Goal: Task Accomplishment & Management: Use online tool/utility

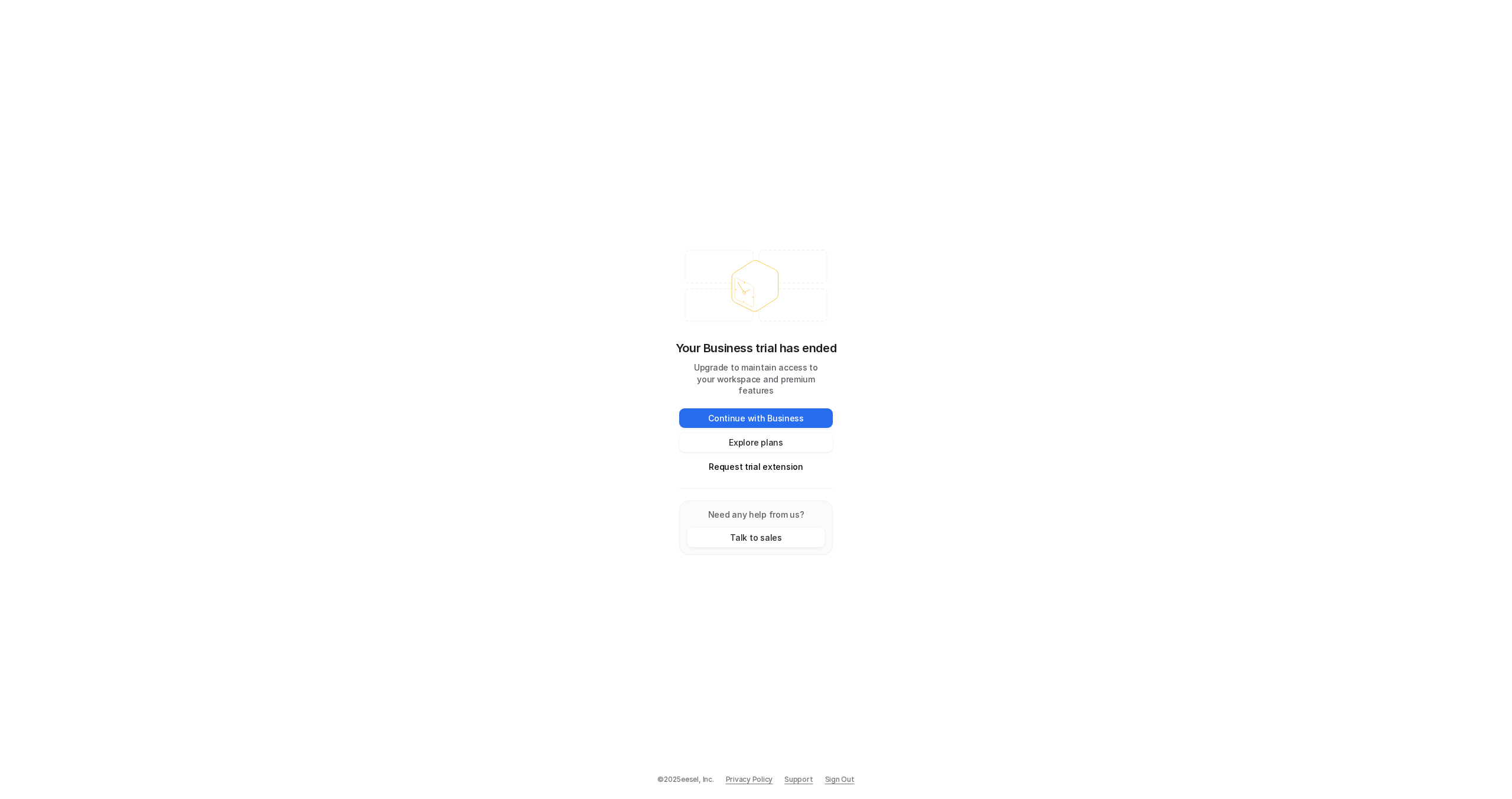
click at [840, 776] on link "Sign Out" at bounding box center [840, 779] width 30 height 11
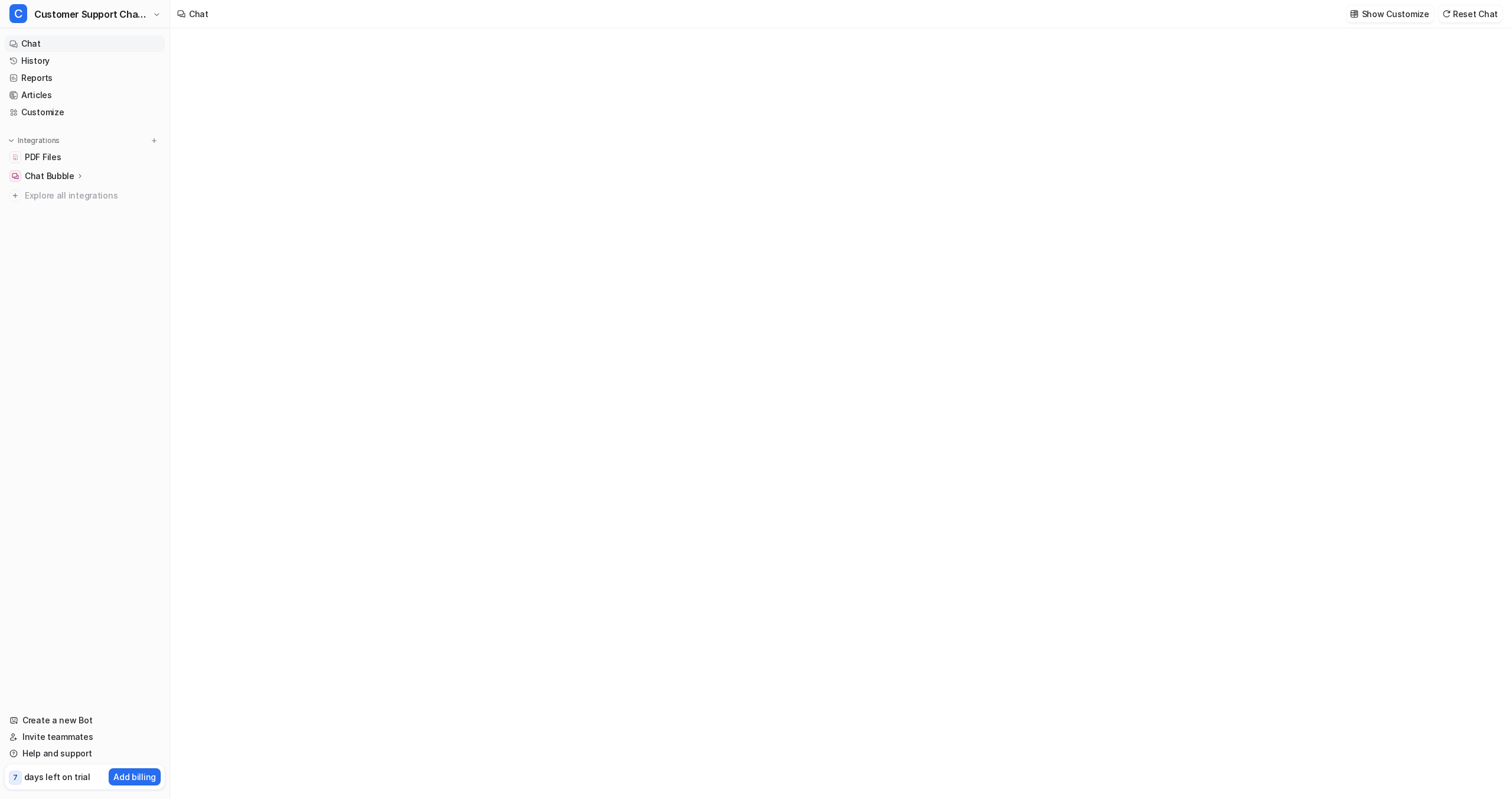
type textarea "**********"
click at [82, 172] on div "Chat Bubble" at bounding box center [85, 176] width 160 height 16
click at [43, 65] on link "History" at bounding box center [85, 60] width 160 height 16
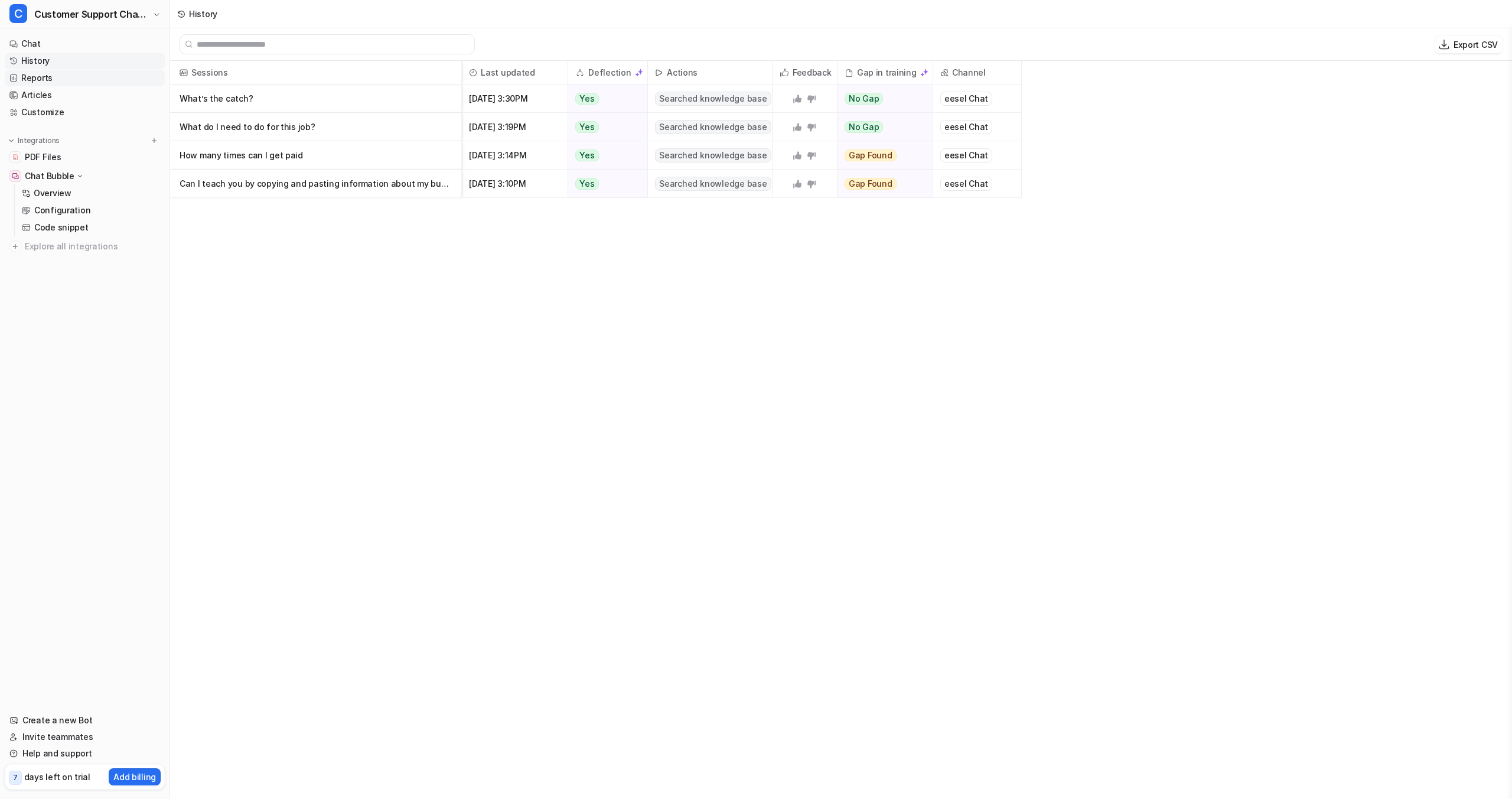
click at [42, 85] on link "Reports" at bounding box center [85, 78] width 160 height 16
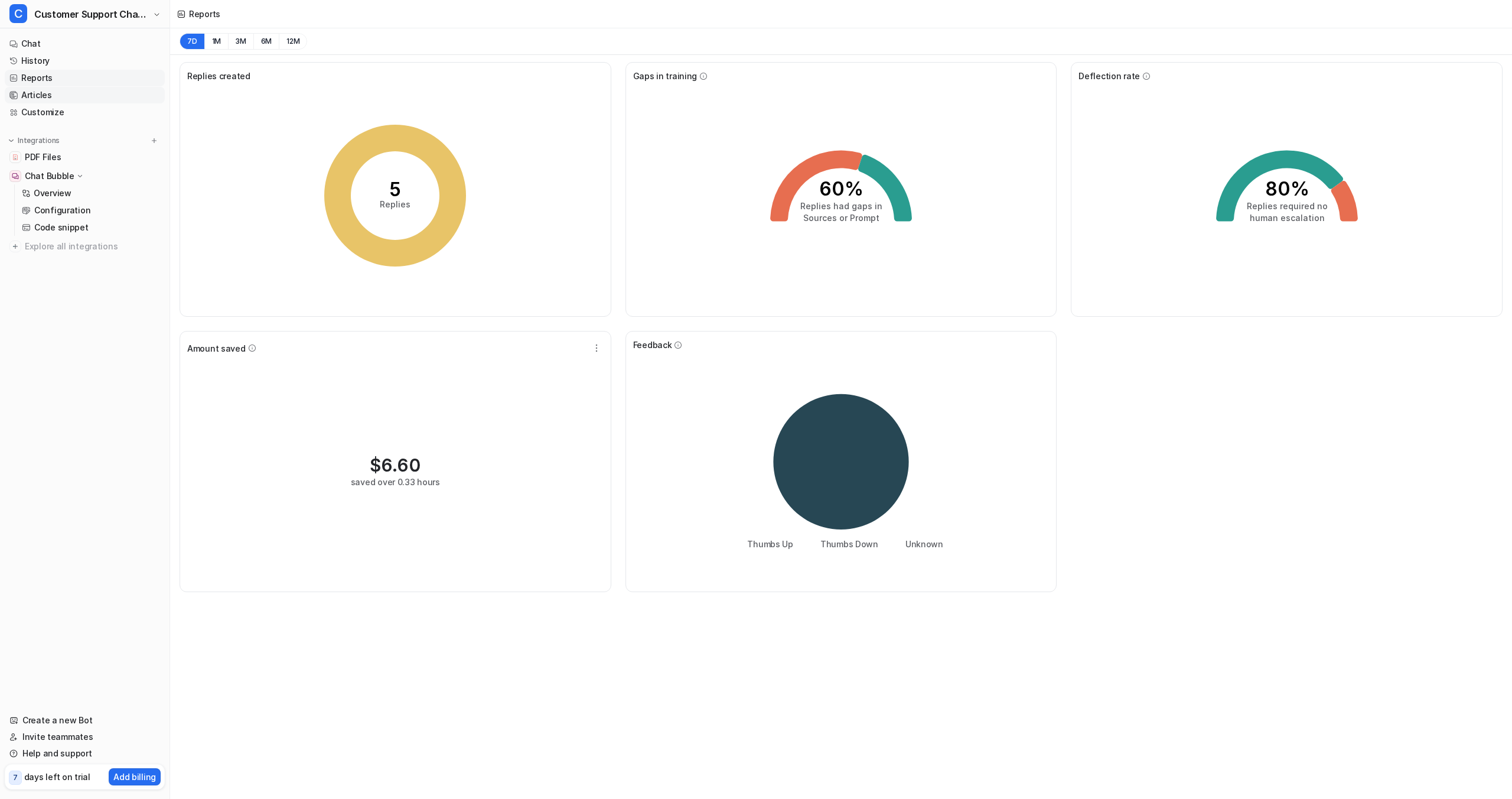
click at [42, 100] on link "Articles" at bounding box center [85, 95] width 160 height 16
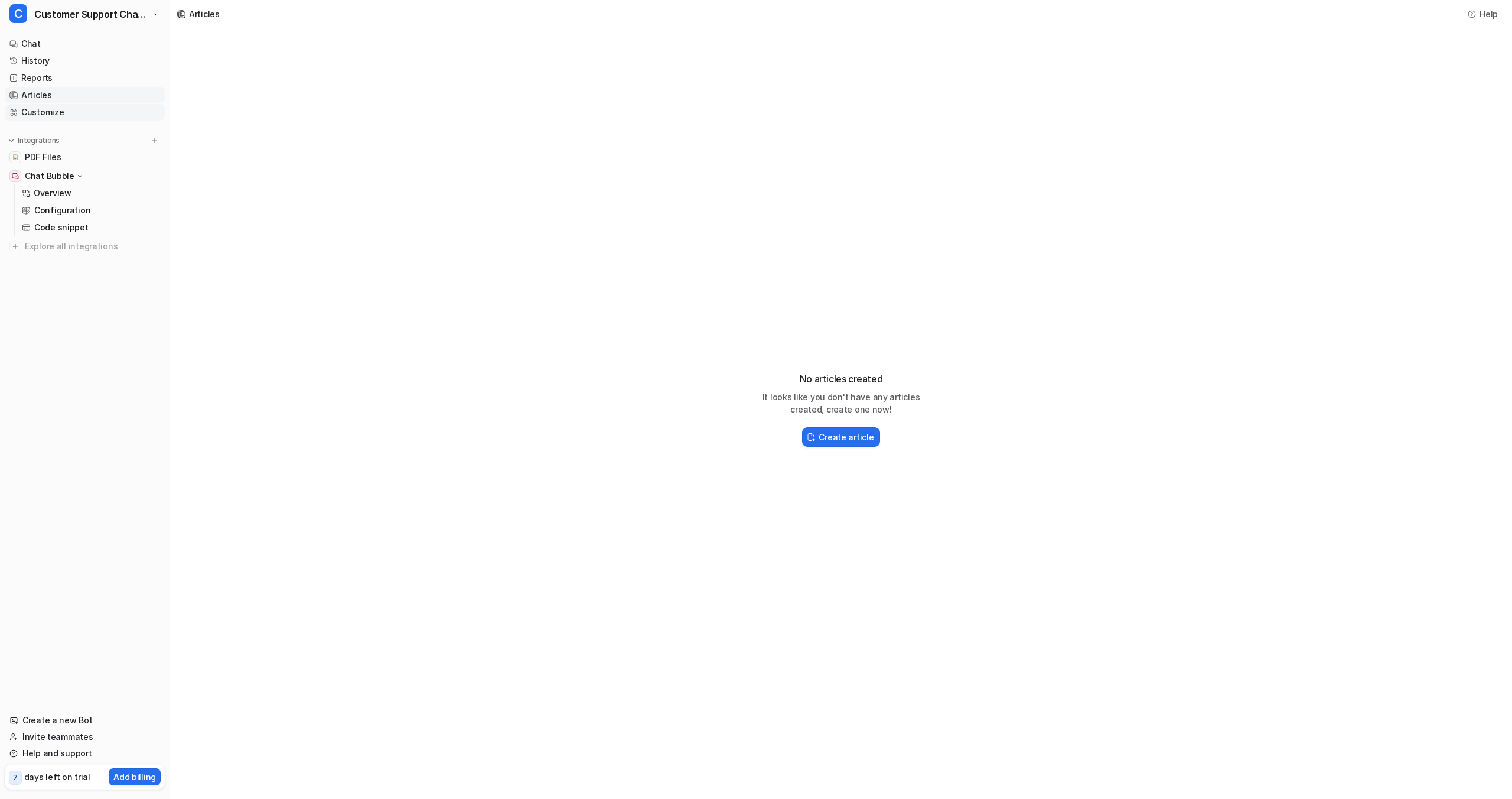
click at [62, 116] on link "Customize" at bounding box center [85, 112] width 160 height 16
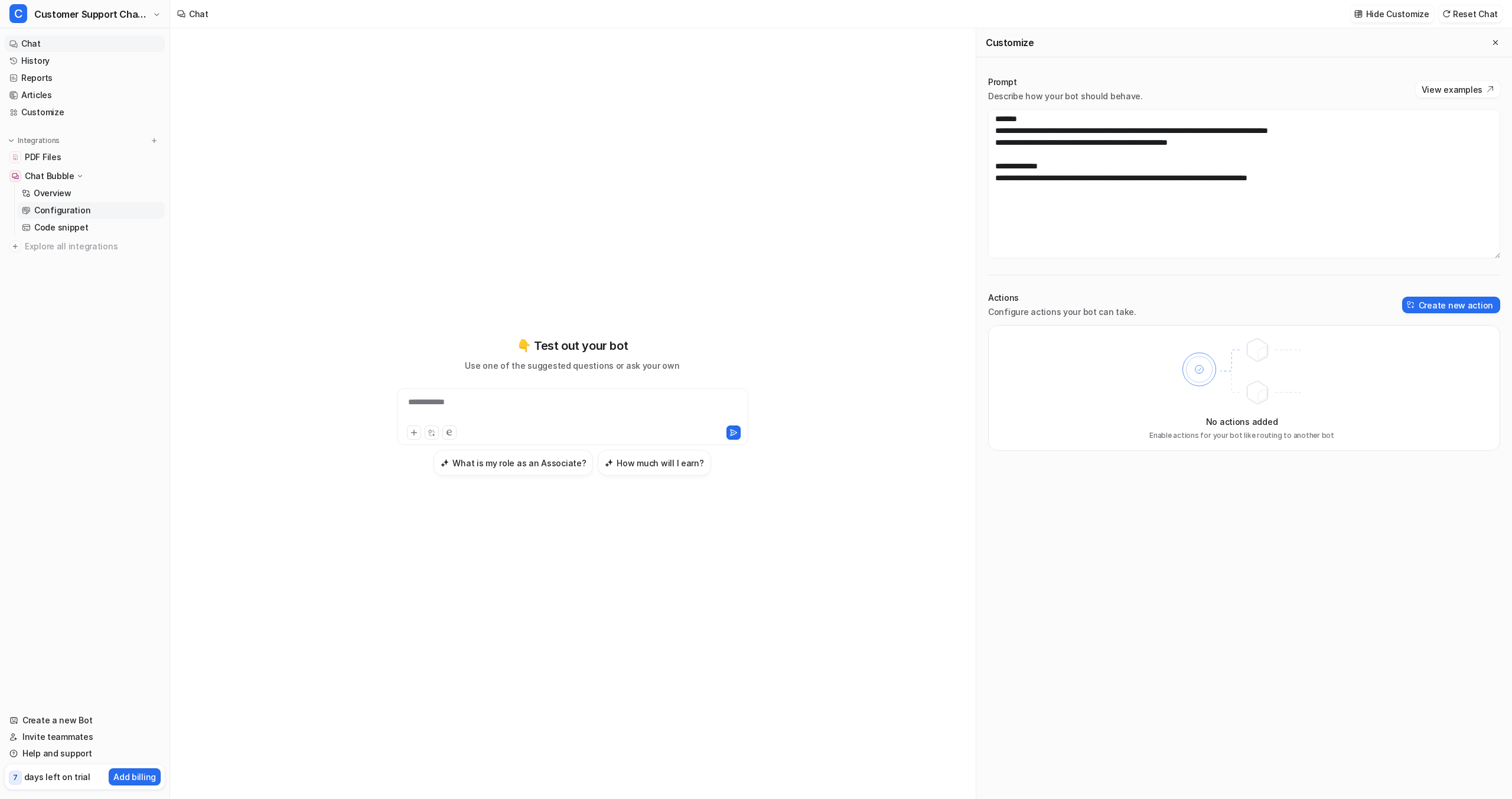
click at [61, 215] on p "Configuration" at bounding box center [62, 210] width 56 height 12
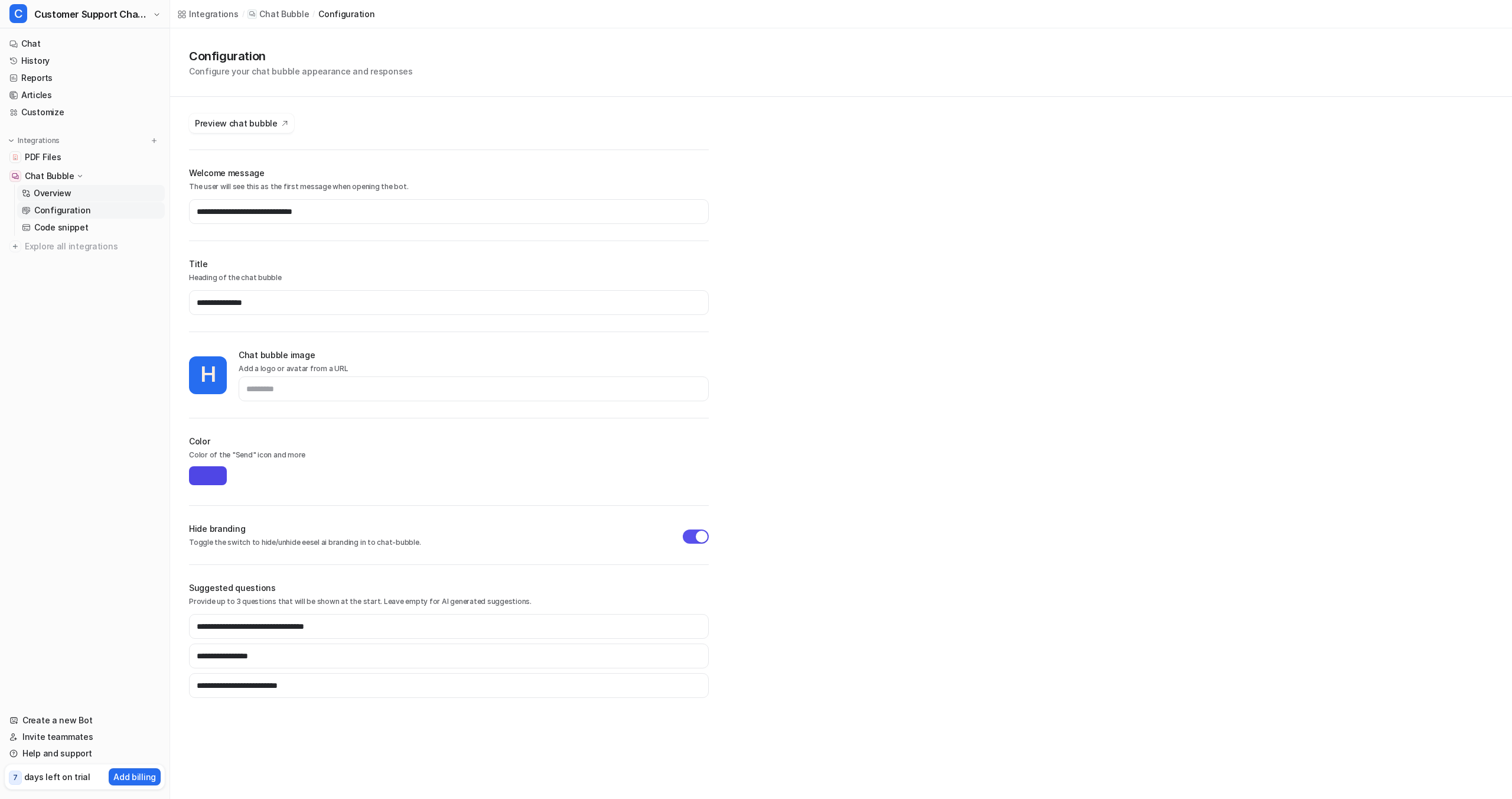
click at [59, 191] on p "Overview" at bounding box center [53, 193] width 38 height 12
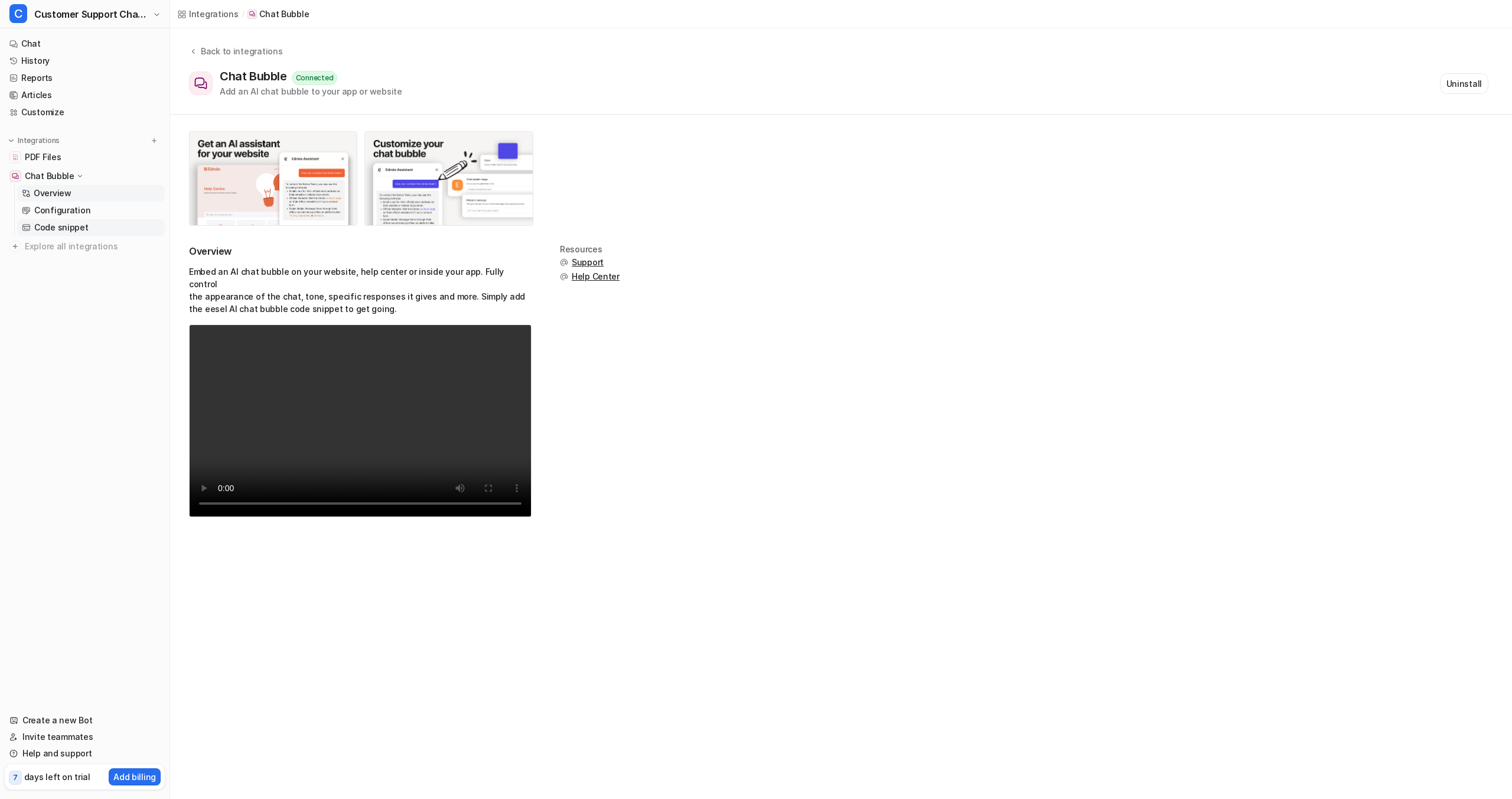
click at [57, 227] on p "Code snippet" at bounding box center [61, 227] width 54 height 12
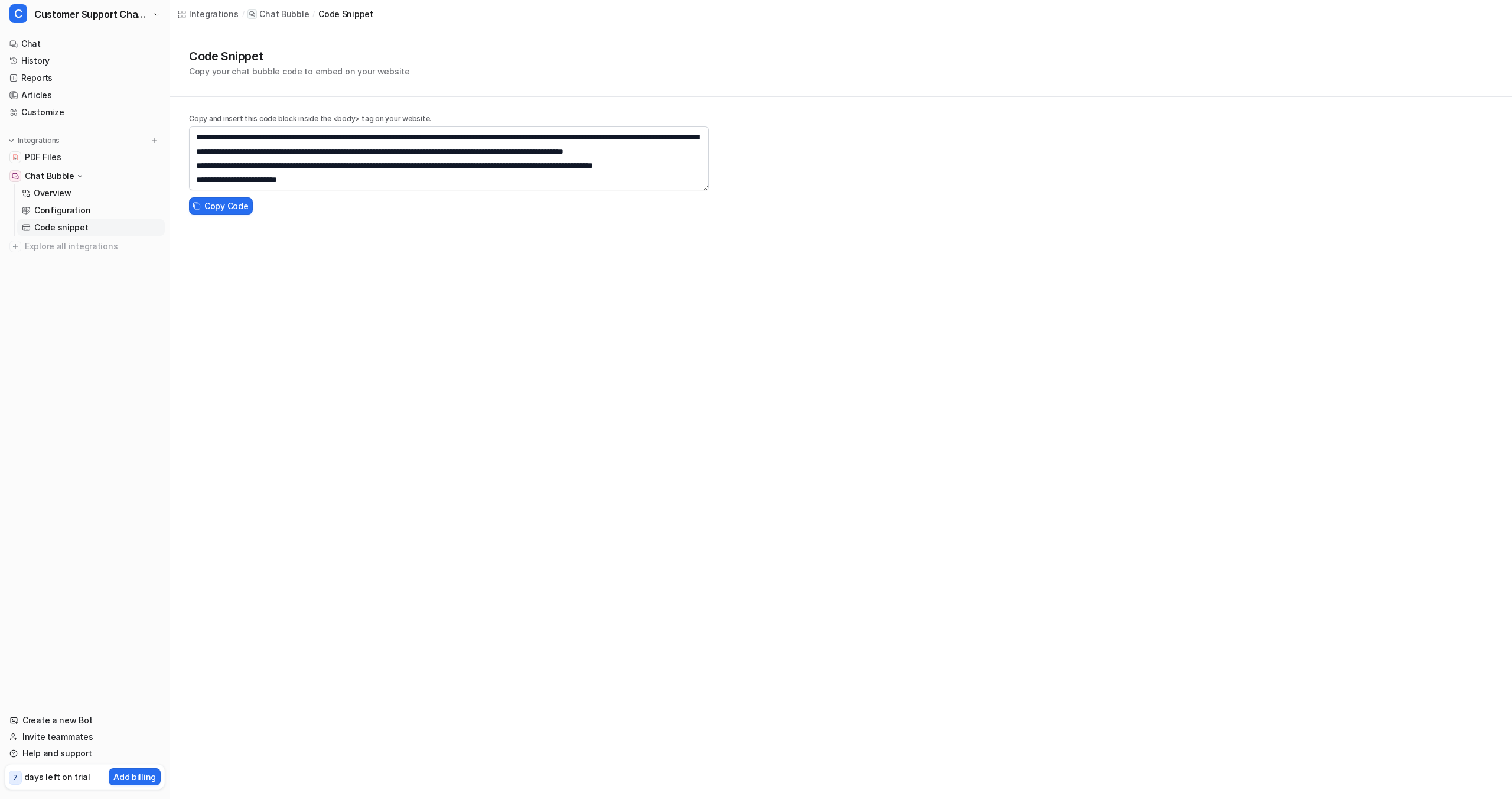
click at [71, 177] on p "Chat Bubble" at bounding box center [49, 176] width 49 height 12
click at [219, 13] on div "Integrations" at bounding box center [214, 14] width 49 height 13
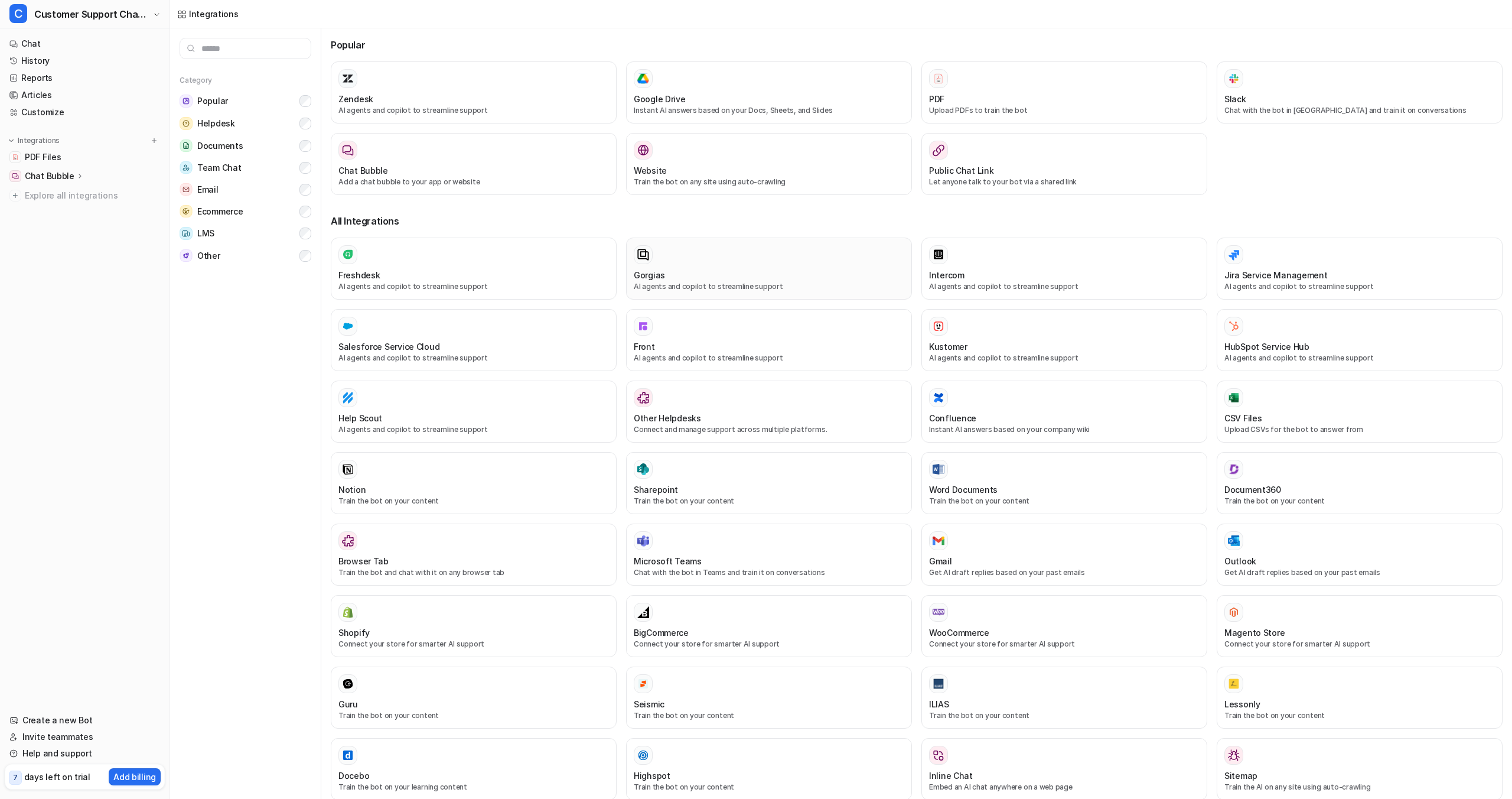
click at [744, 279] on div "Gorgias" at bounding box center [769, 276] width 270 height 13
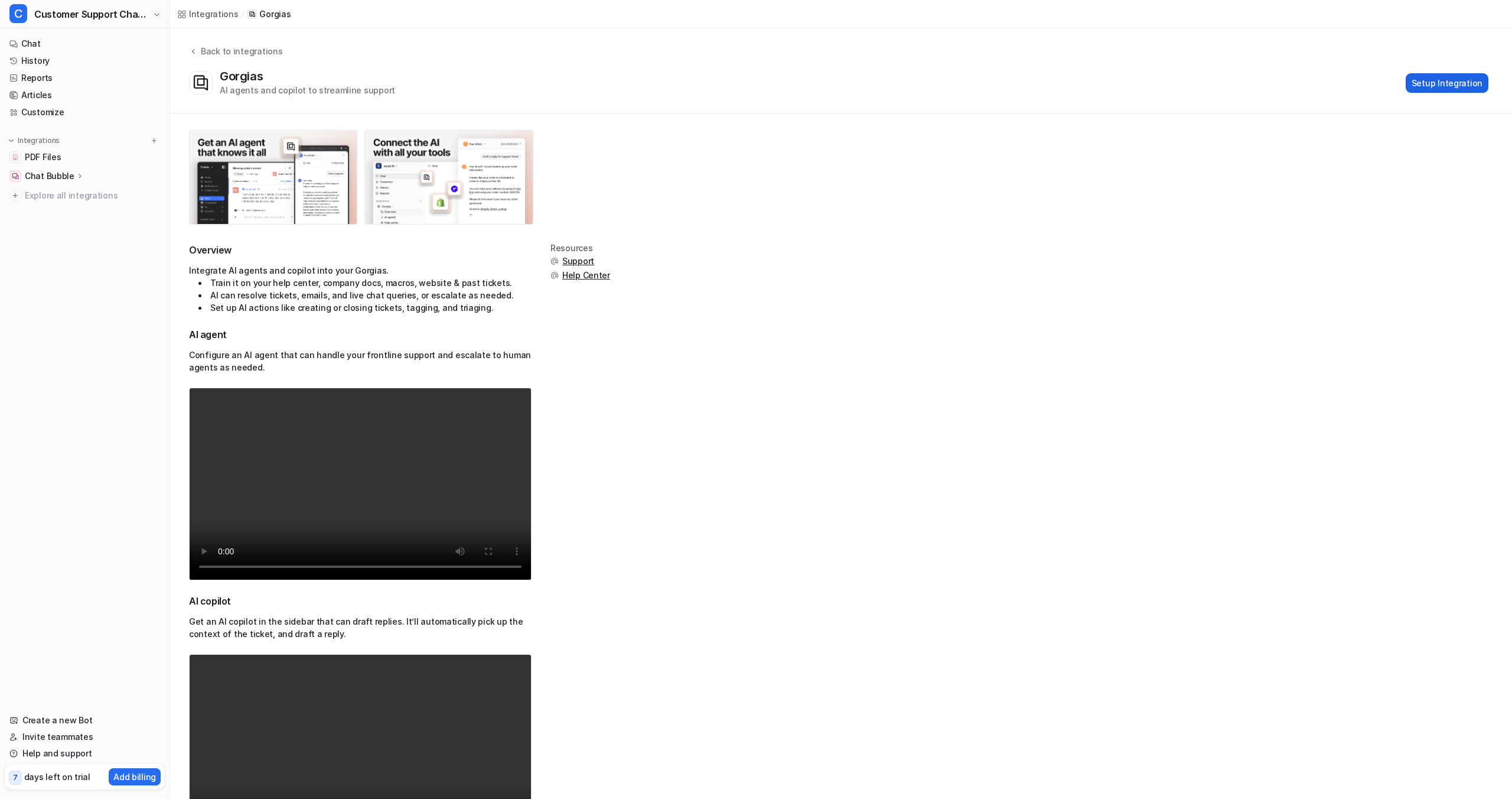
click at [1441, 78] on button "Setup Integration" at bounding box center [1447, 83] width 83 height 20
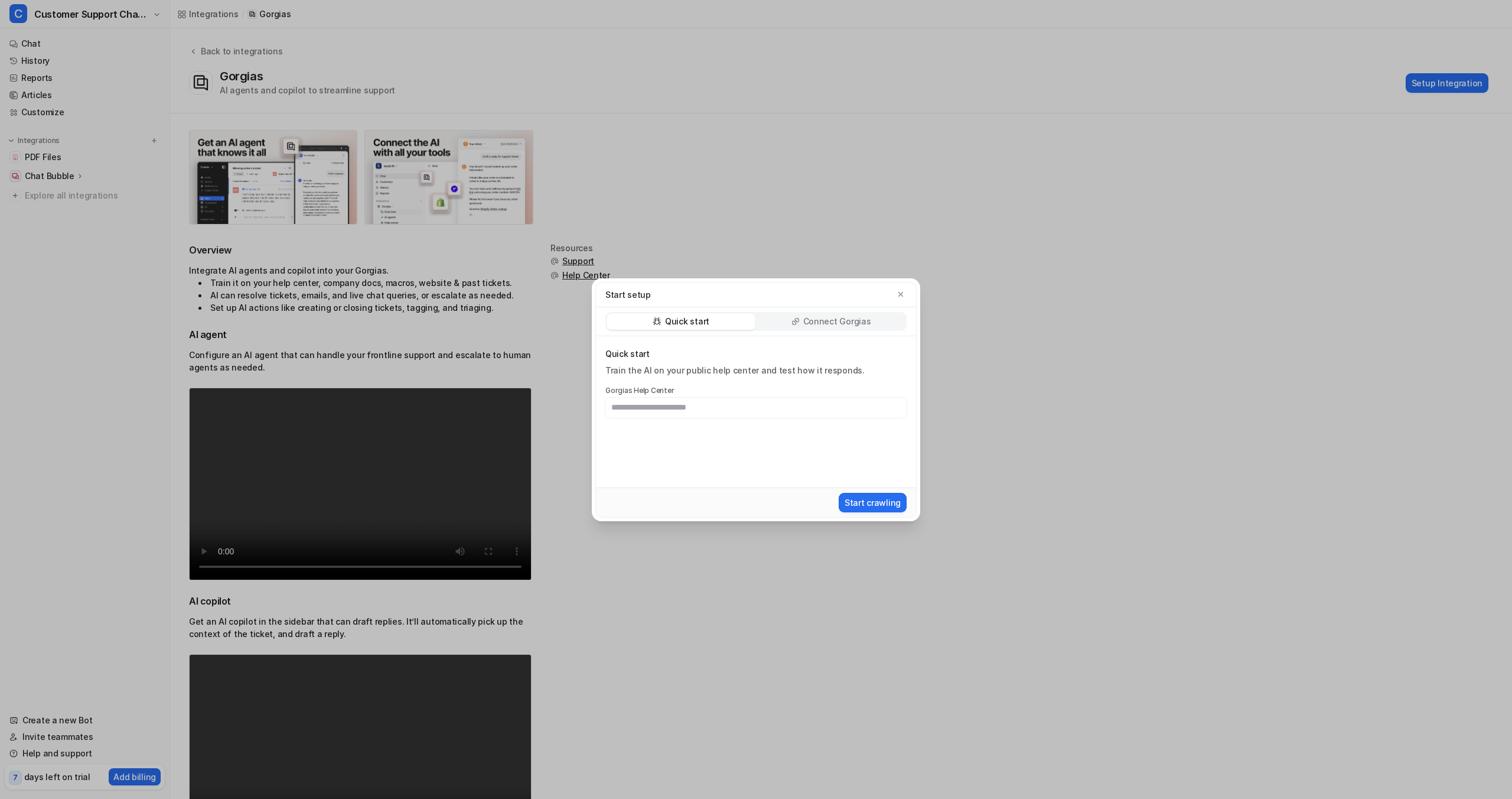
click at [860, 324] on p "Connect Gorgias" at bounding box center [838, 321] width 68 height 12
click at [903, 292] on icon "button" at bounding box center [901, 295] width 8 height 8
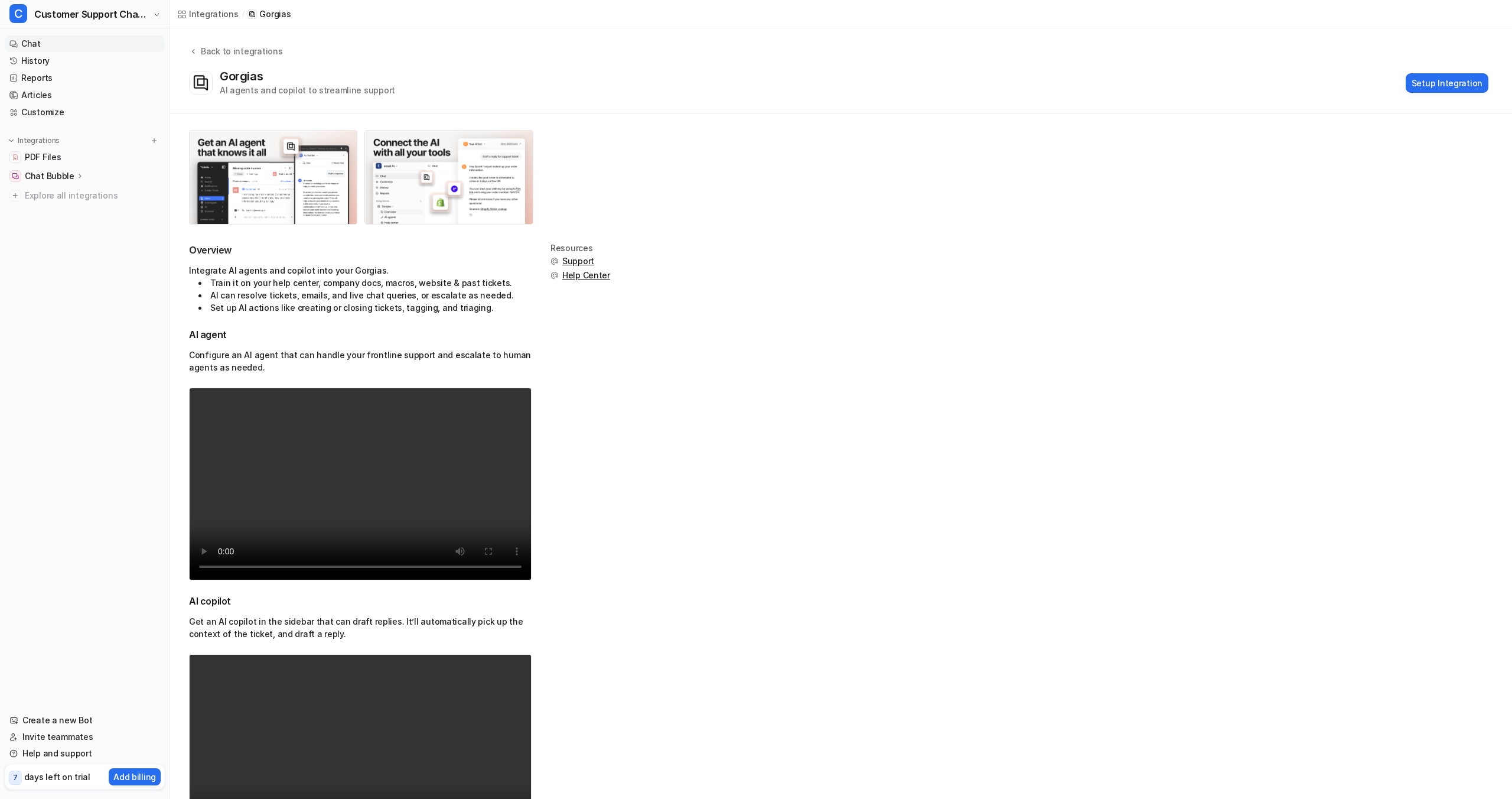
click at [49, 47] on link "Chat" at bounding box center [85, 43] width 160 height 16
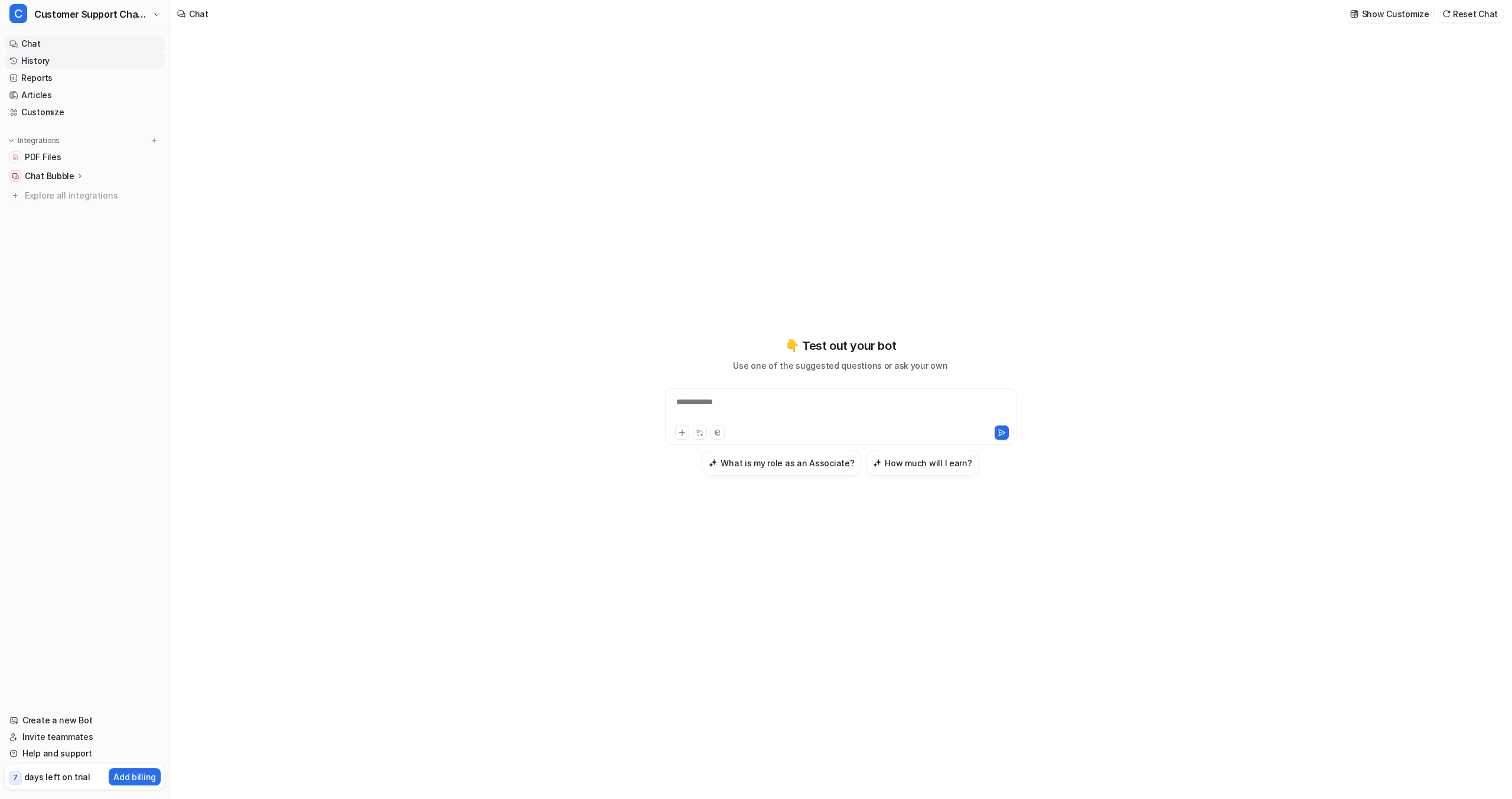
click at [49, 61] on link "History" at bounding box center [85, 60] width 160 height 16
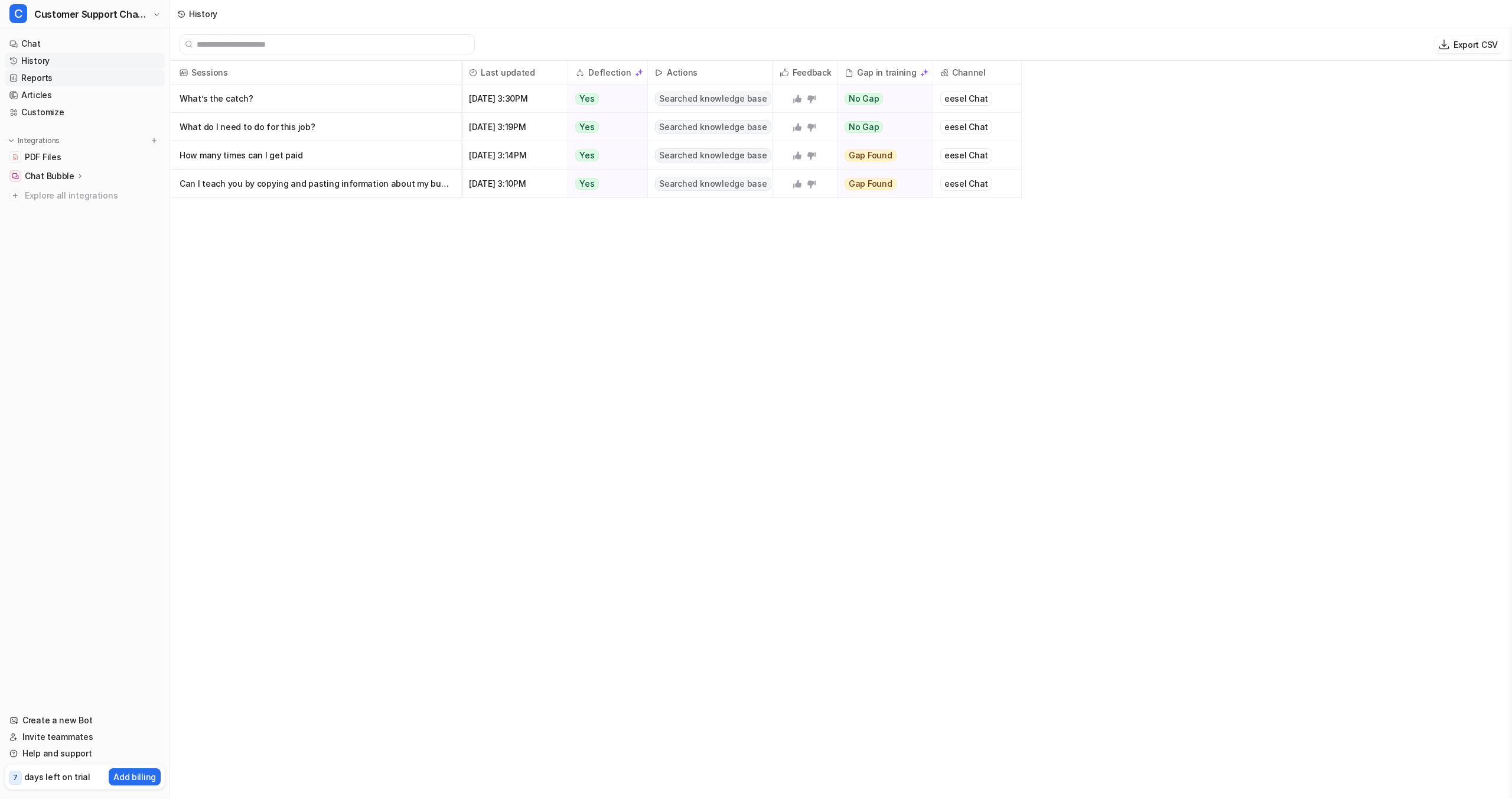
click at [46, 78] on link "Reports" at bounding box center [85, 78] width 160 height 16
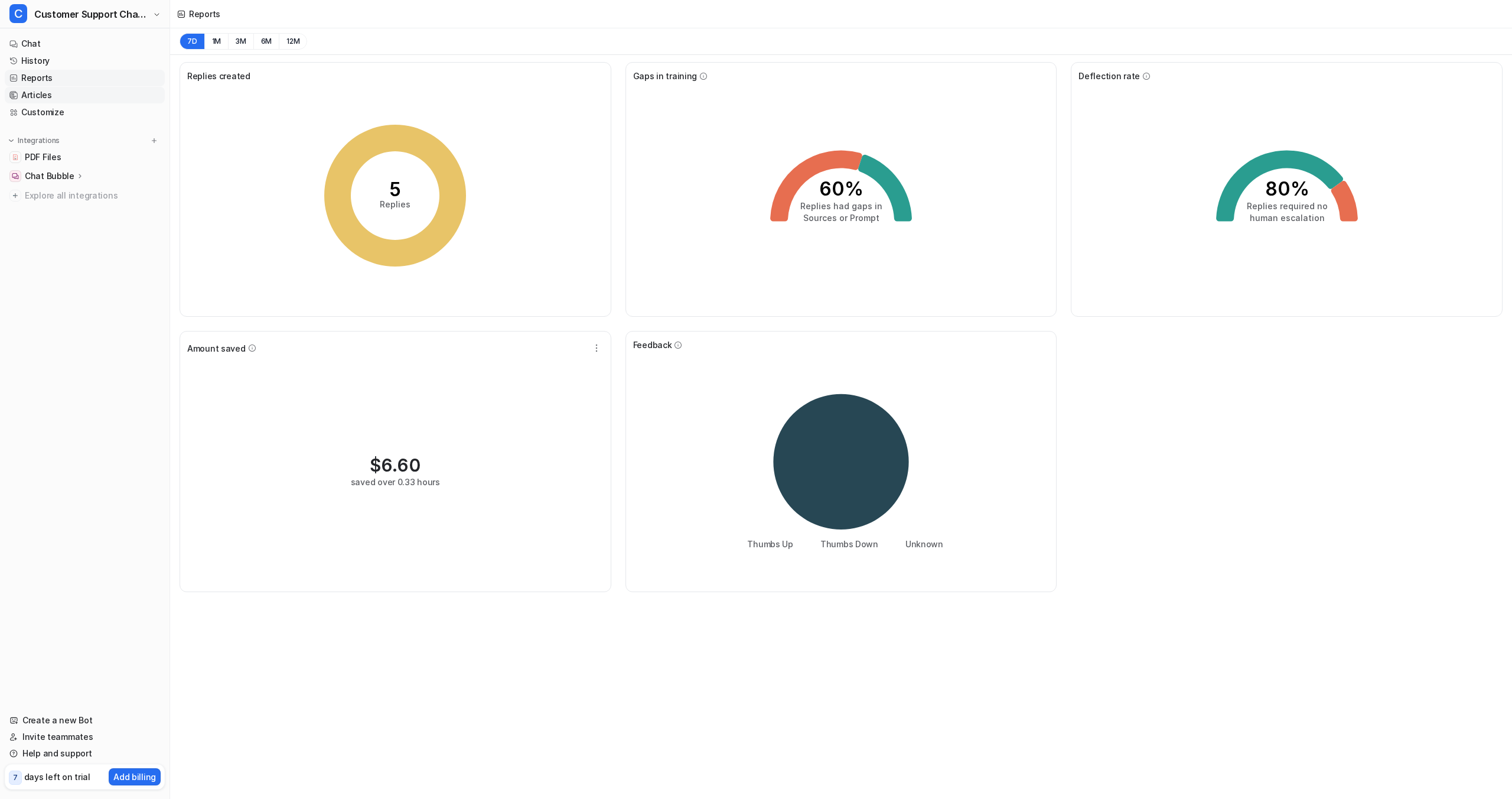
click at [47, 96] on link "Articles" at bounding box center [85, 95] width 160 height 16
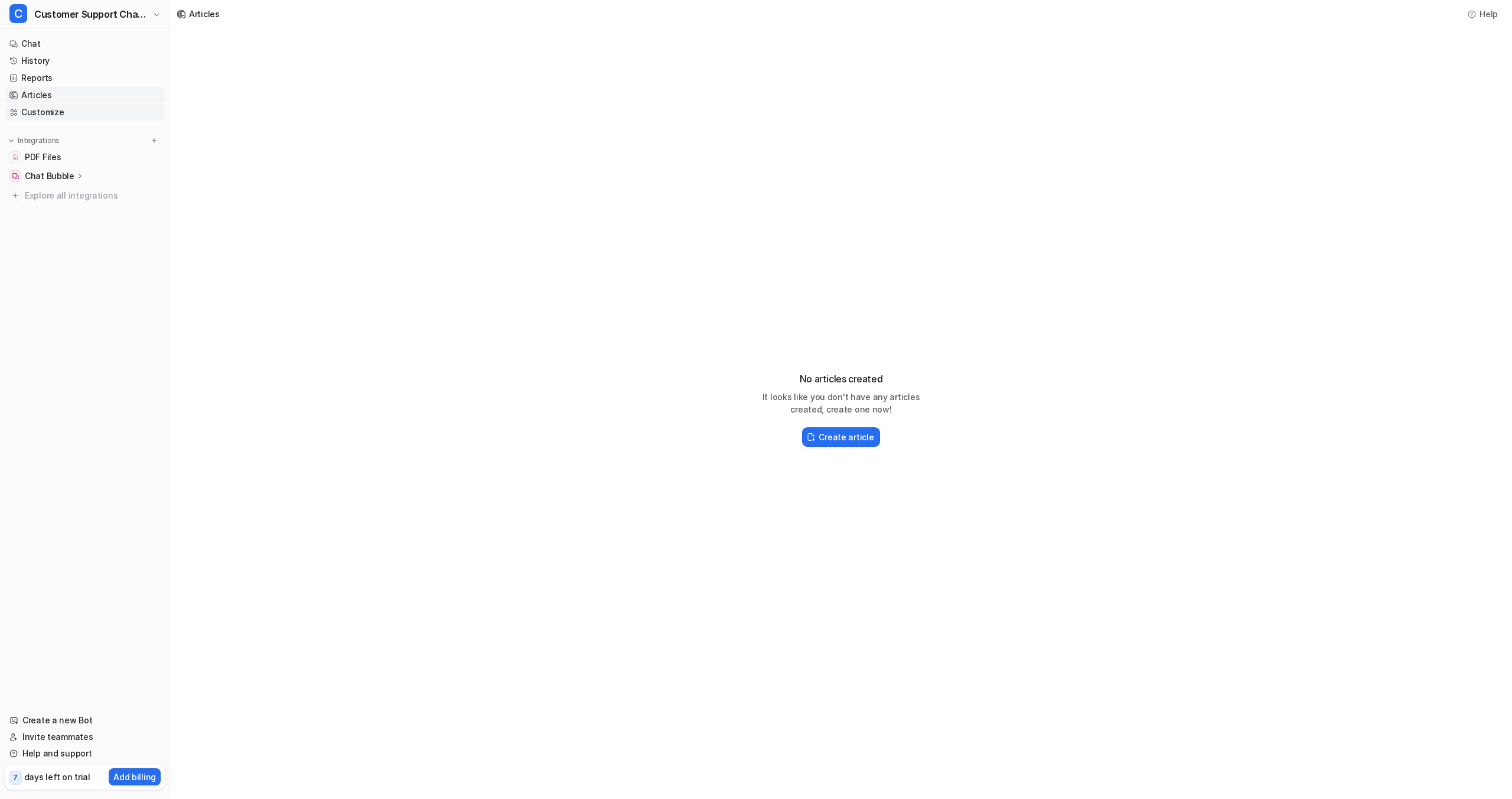
click at [49, 114] on link "Customize" at bounding box center [85, 112] width 160 height 16
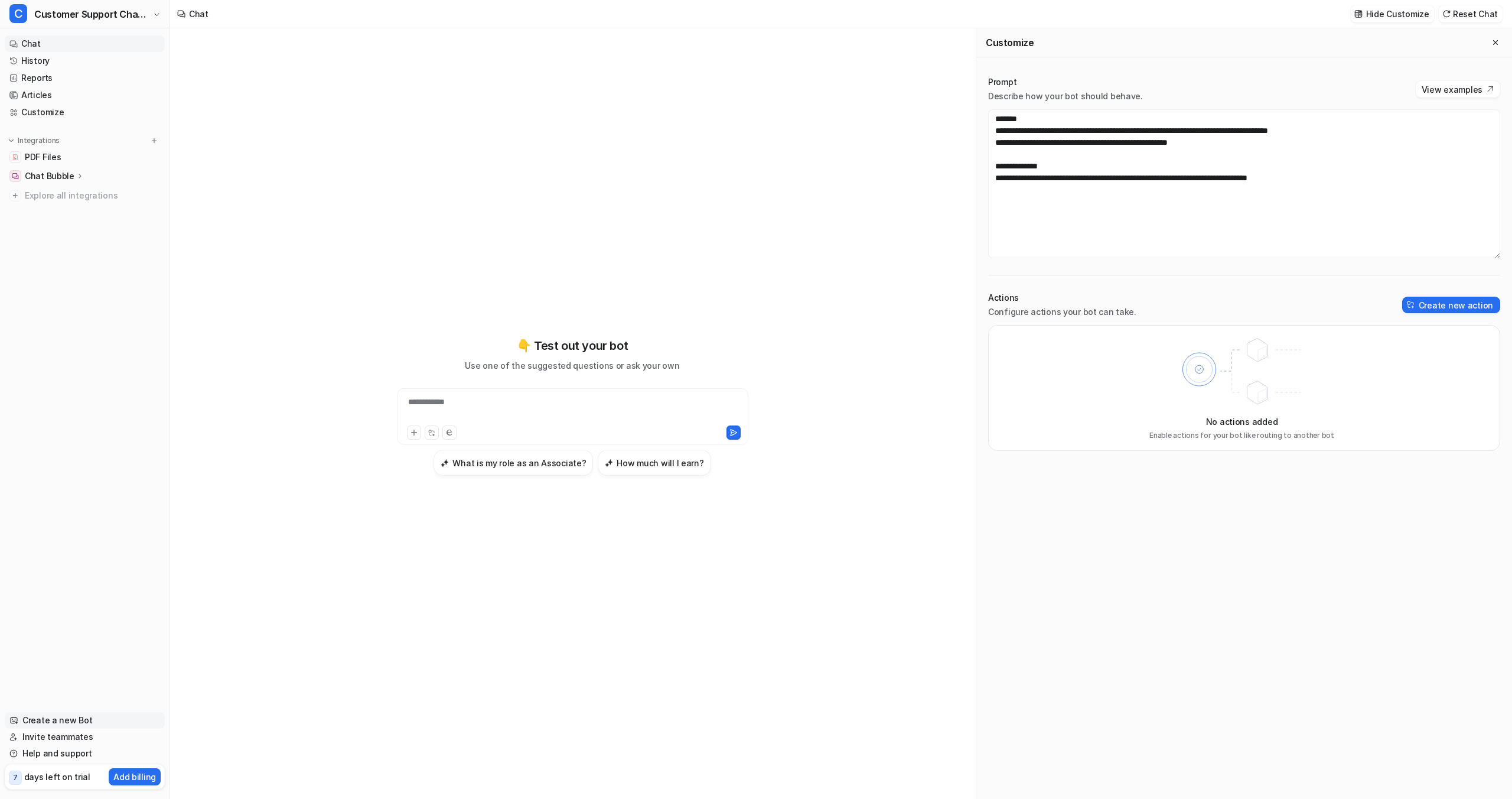
click at [81, 722] on link "Create a new Bot" at bounding box center [85, 720] width 160 height 16
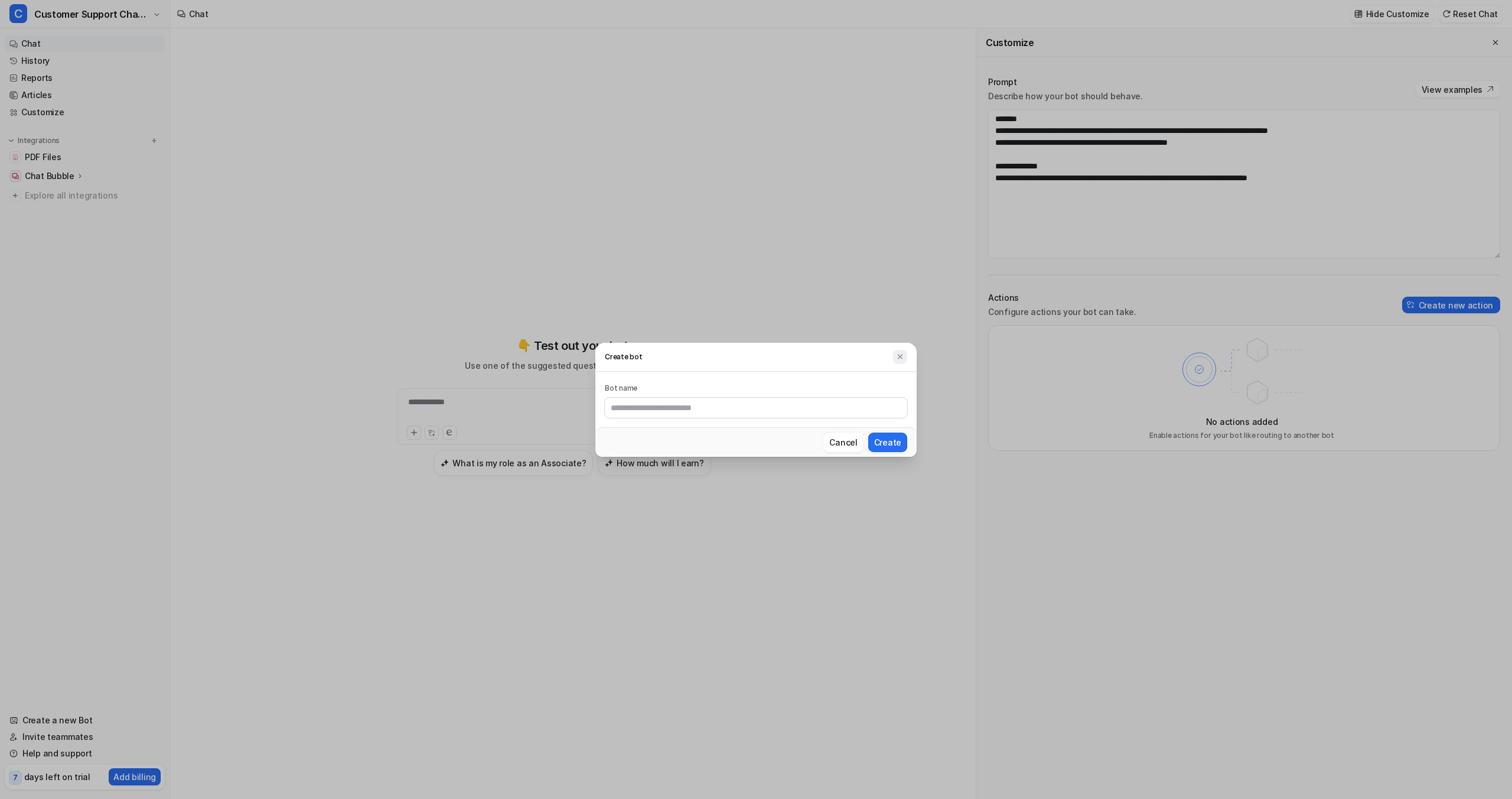
click at [901, 353] on img at bounding box center [900, 357] width 8 height 9
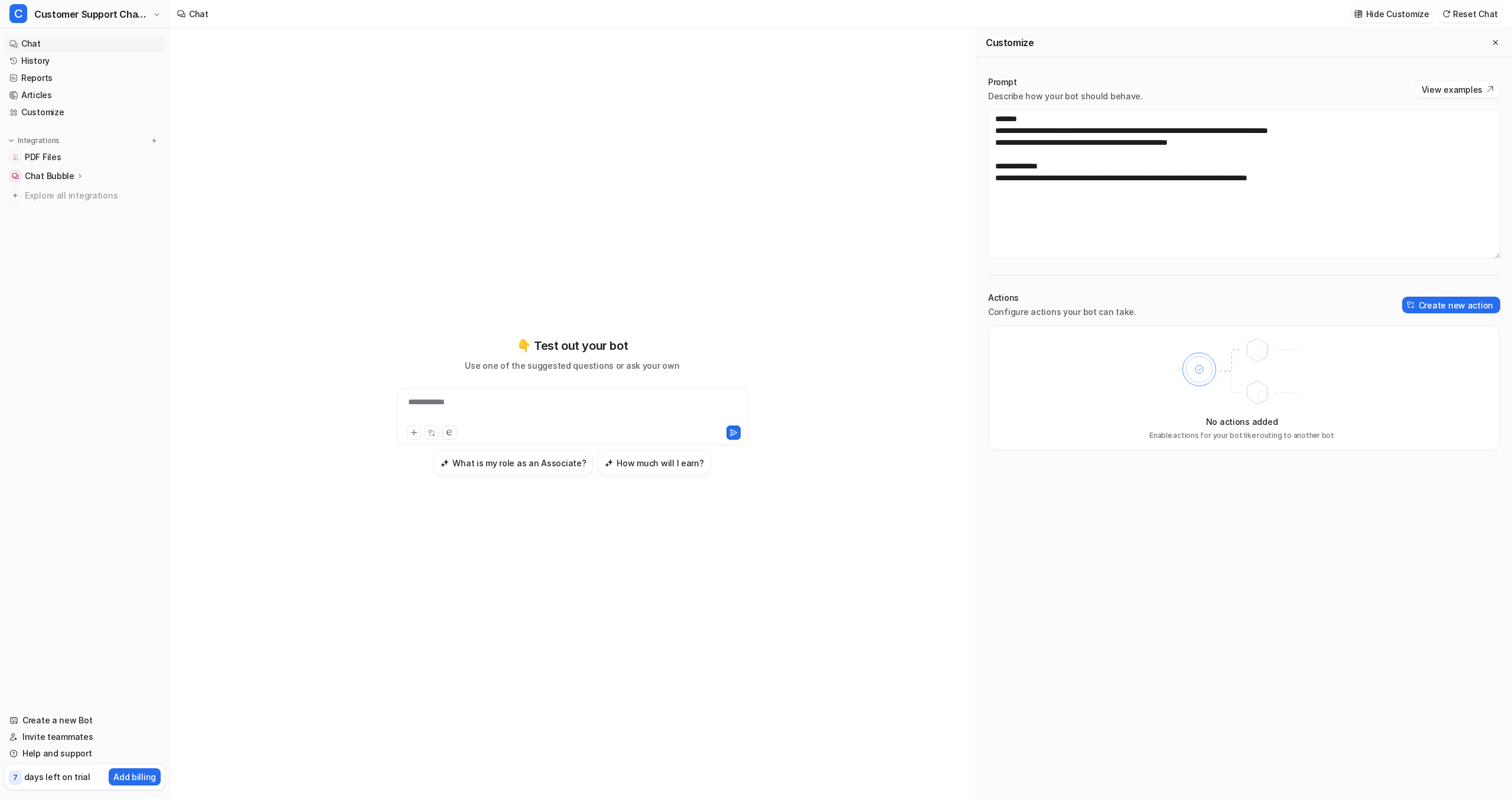
click at [76, 172] on icon at bounding box center [80, 176] width 8 height 9
click at [40, 160] on span "PDF Files" at bounding box center [42, 157] width 36 height 12
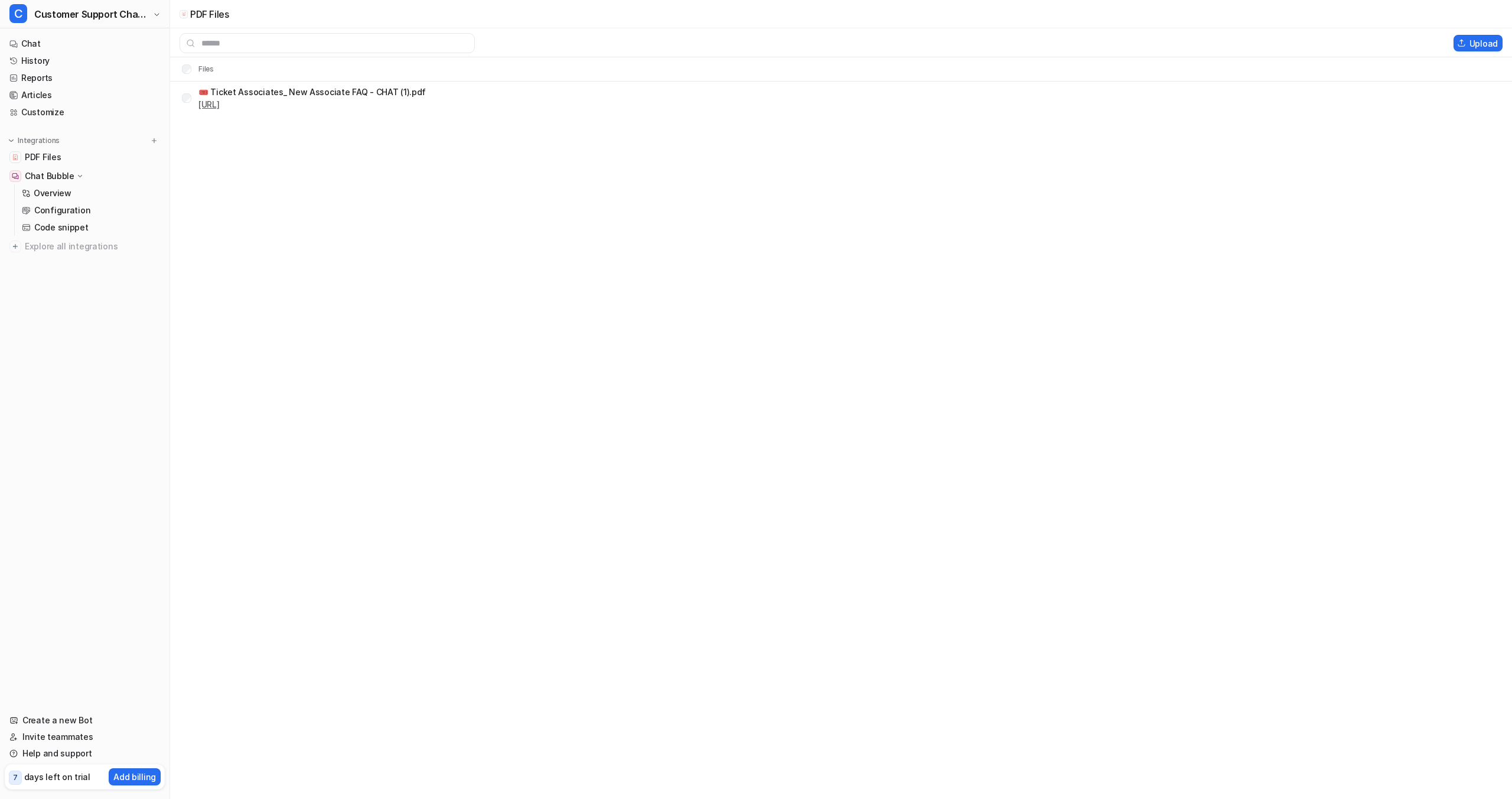
click at [220, 108] on link "[URL]" at bounding box center [209, 105] width 21 height 10
click at [79, 59] on link "History" at bounding box center [85, 60] width 160 height 16
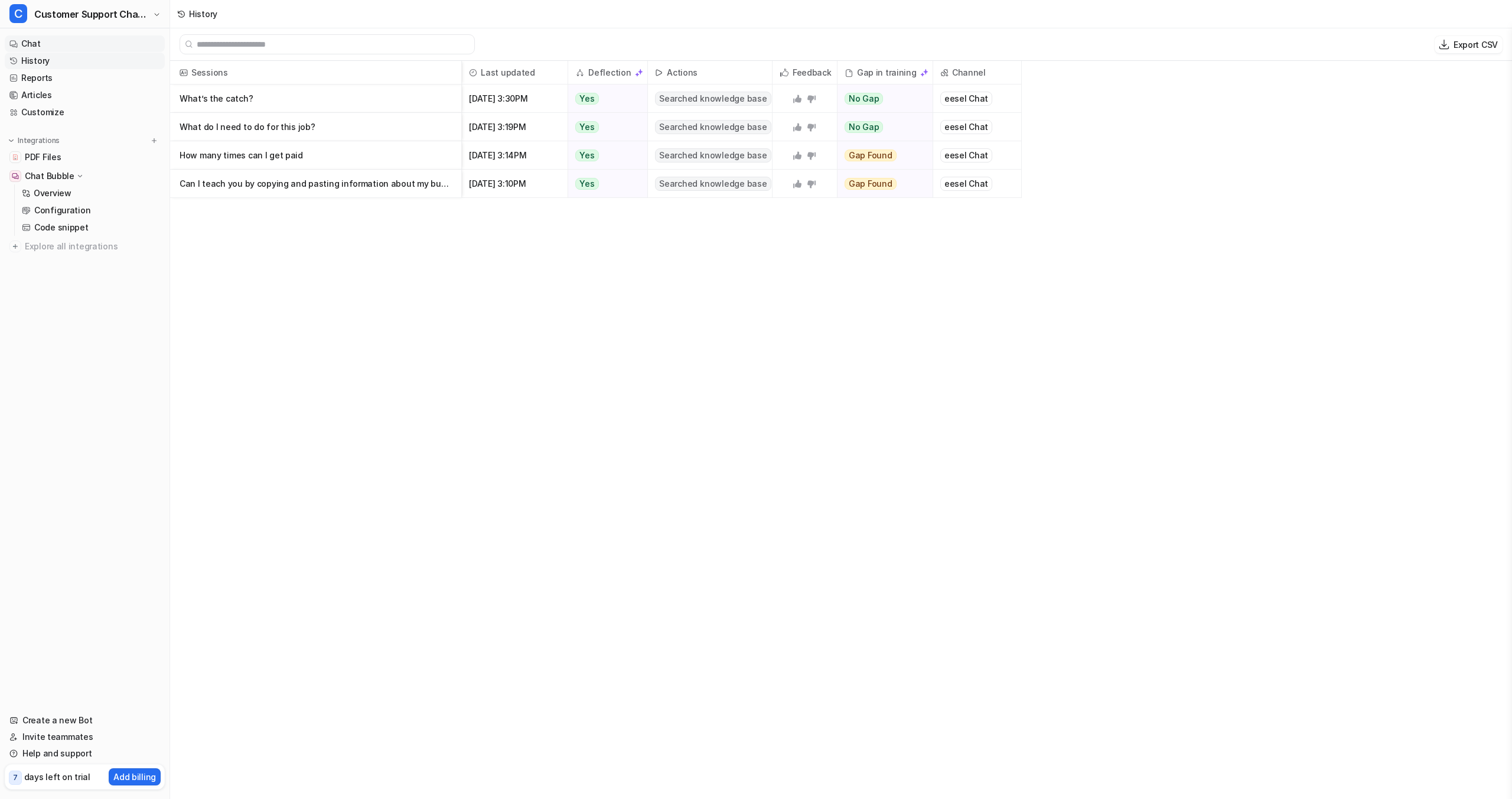
click at [79, 46] on link "Chat" at bounding box center [85, 43] width 160 height 16
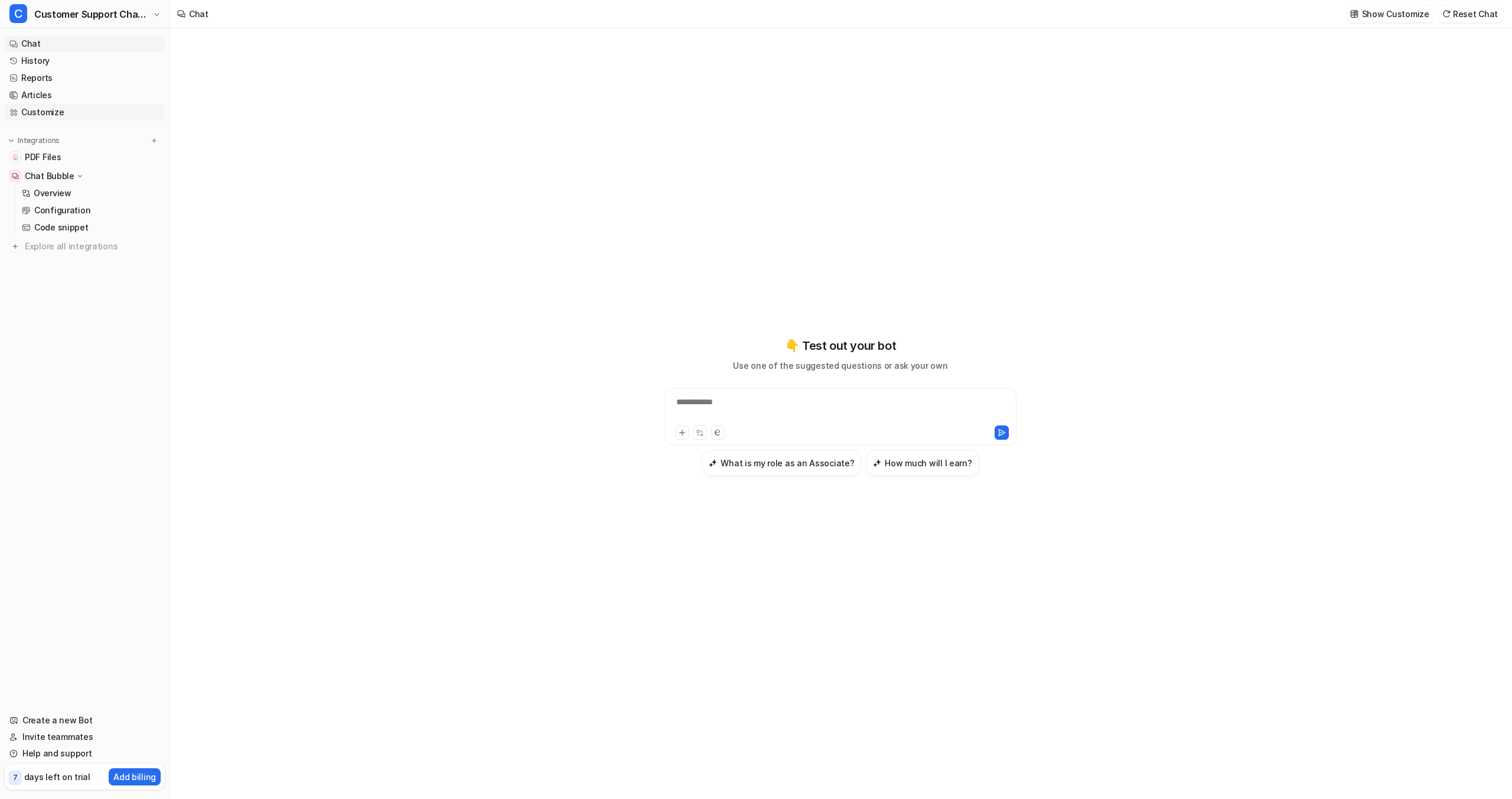
click at [82, 110] on link "Customize" at bounding box center [85, 112] width 160 height 16
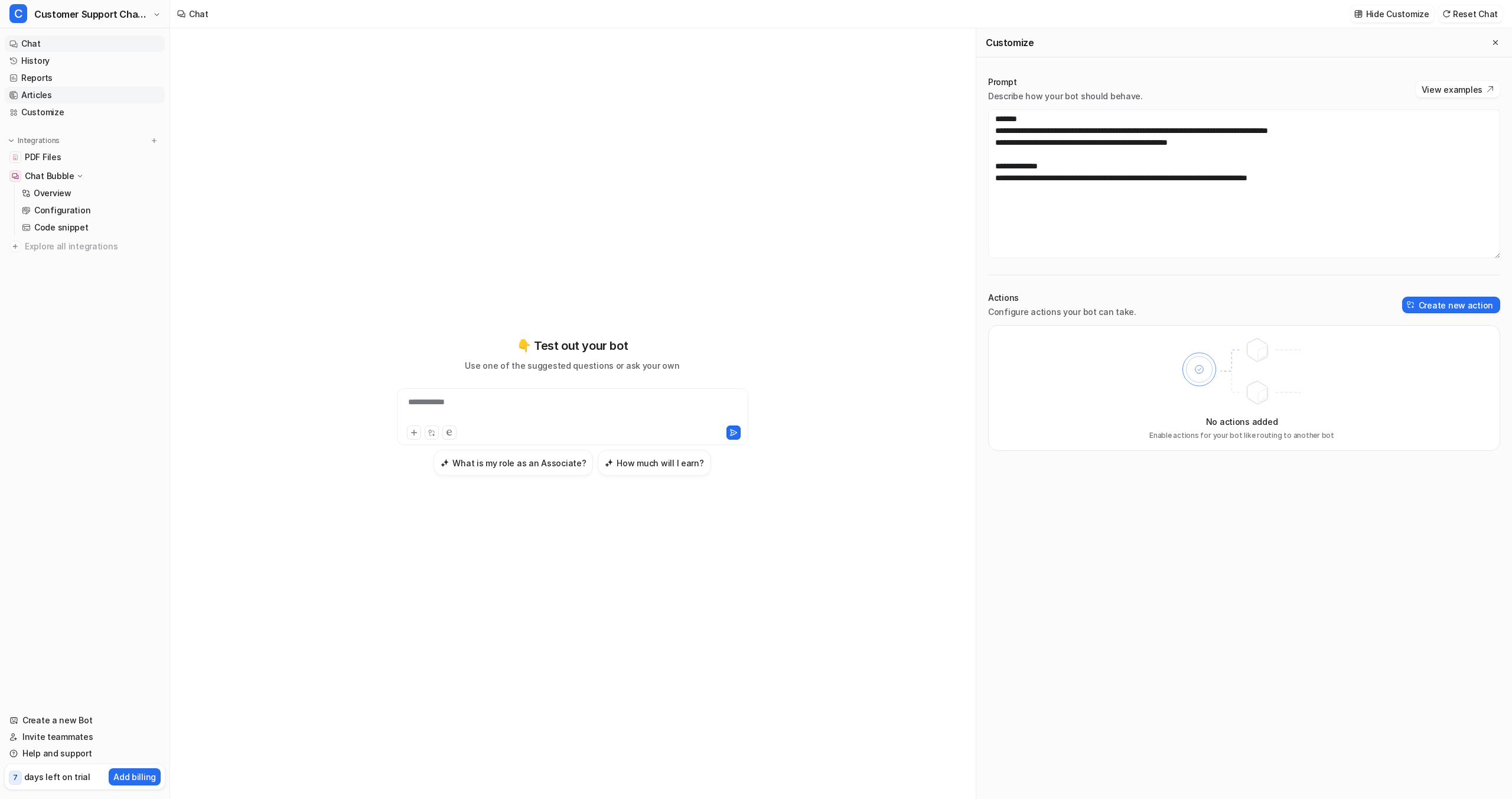
click at [81, 96] on link "Articles" at bounding box center [85, 95] width 160 height 16
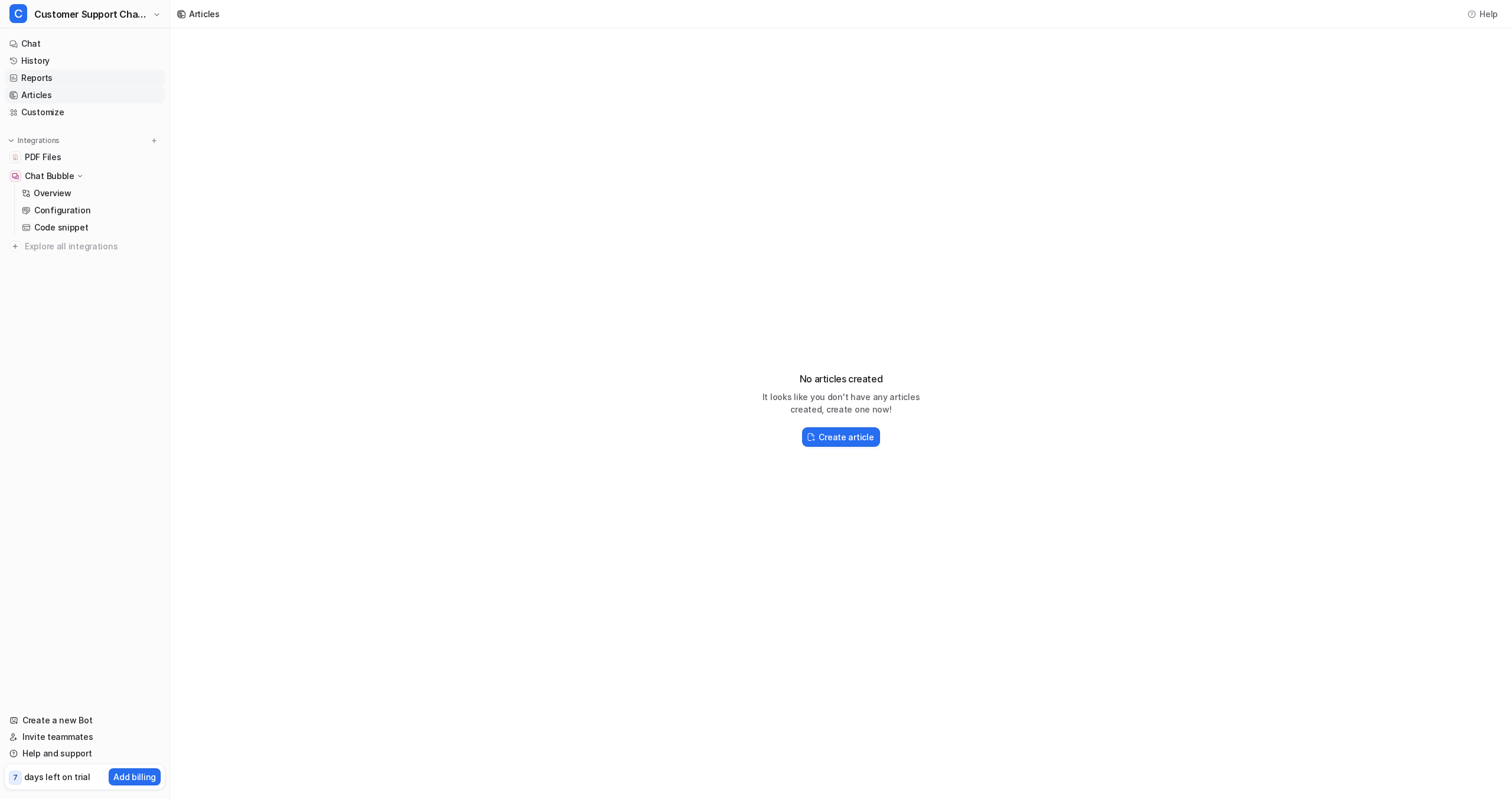
click at [79, 83] on link "Reports" at bounding box center [85, 78] width 160 height 16
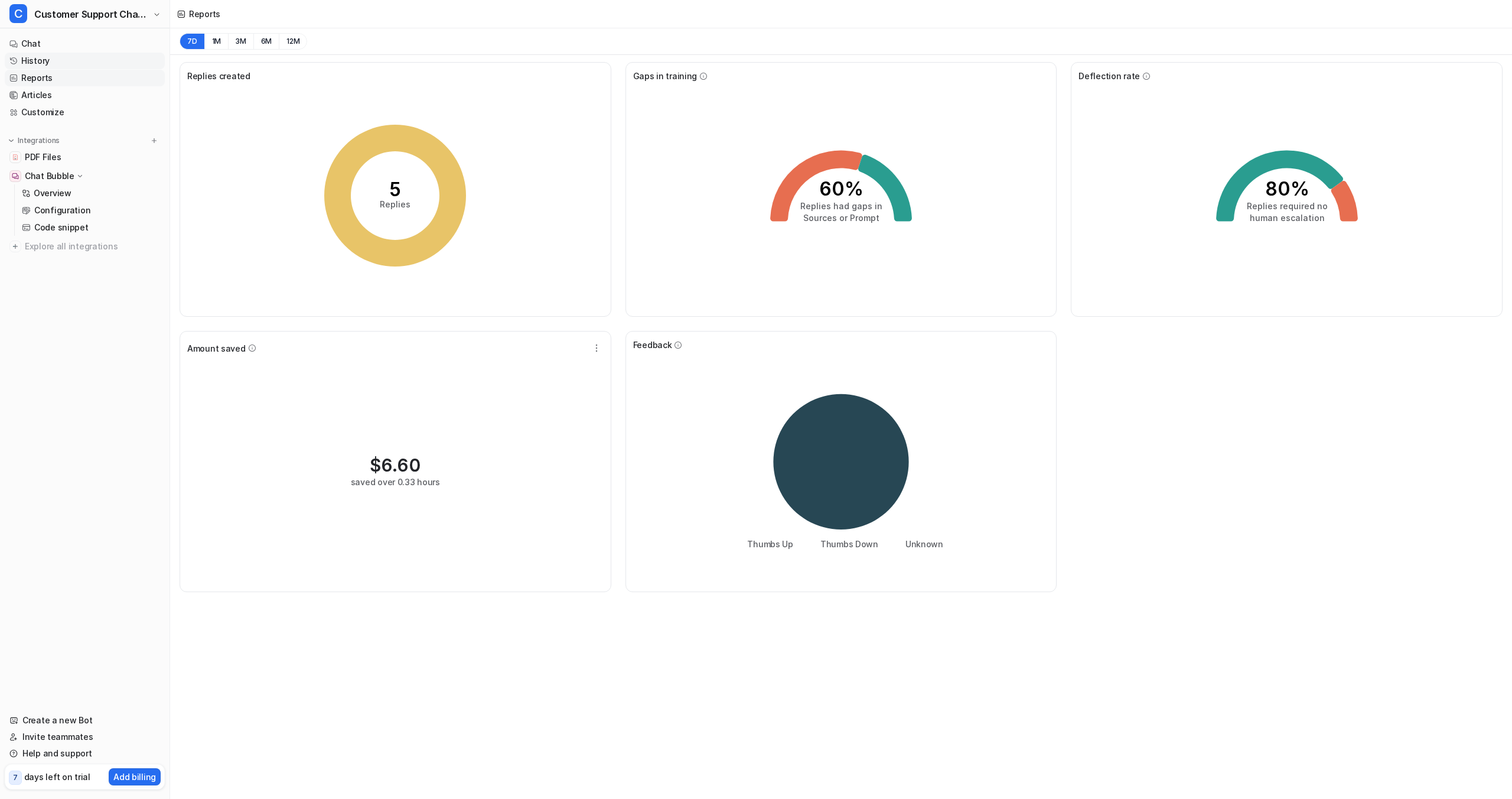
click at [74, 69] on link "History" at bounding box center [85, 60] width 160 height 16
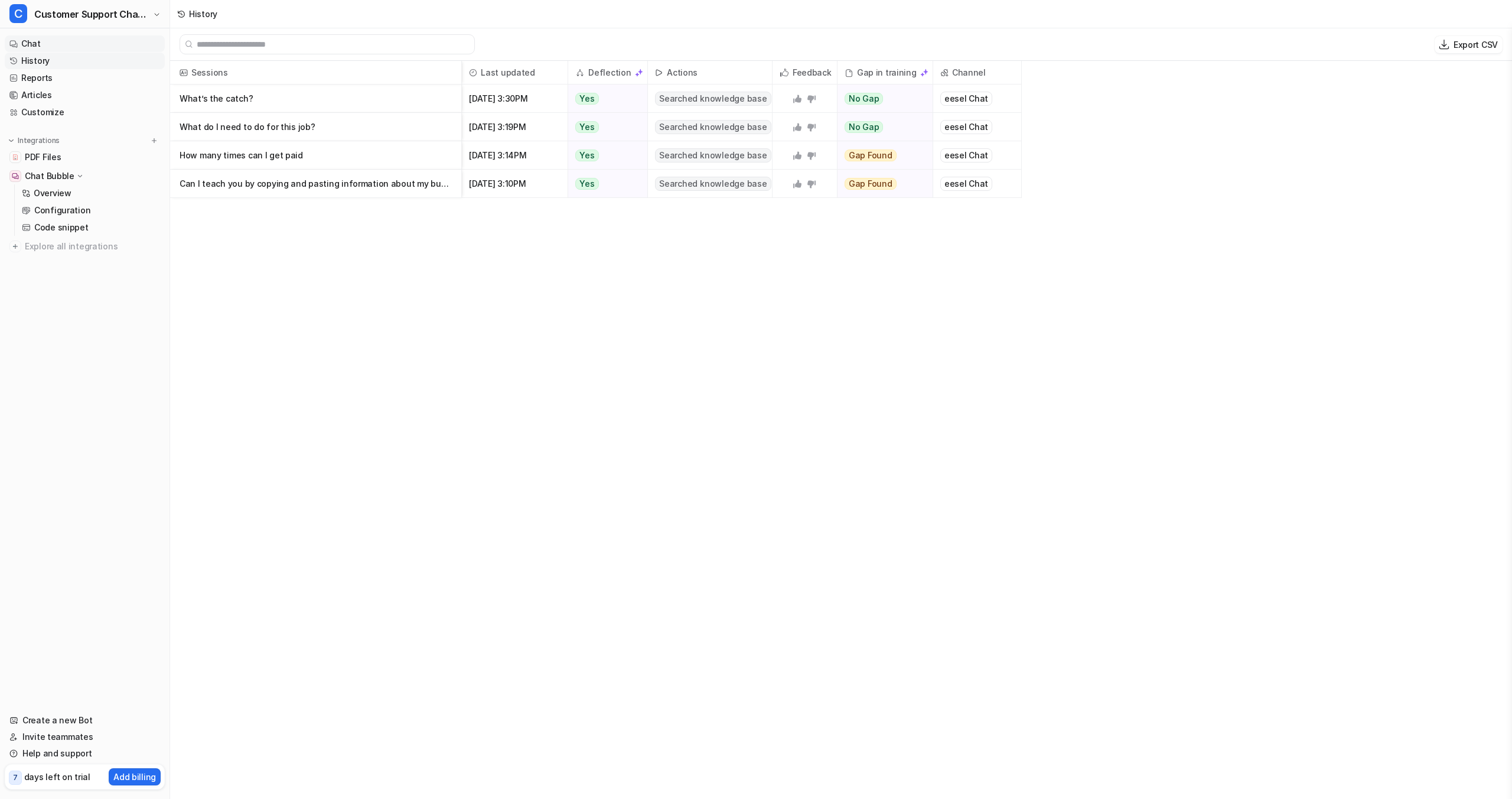
click at [73, 46] on link "Chat" at bounding box center [85, 43] width 160 height 16
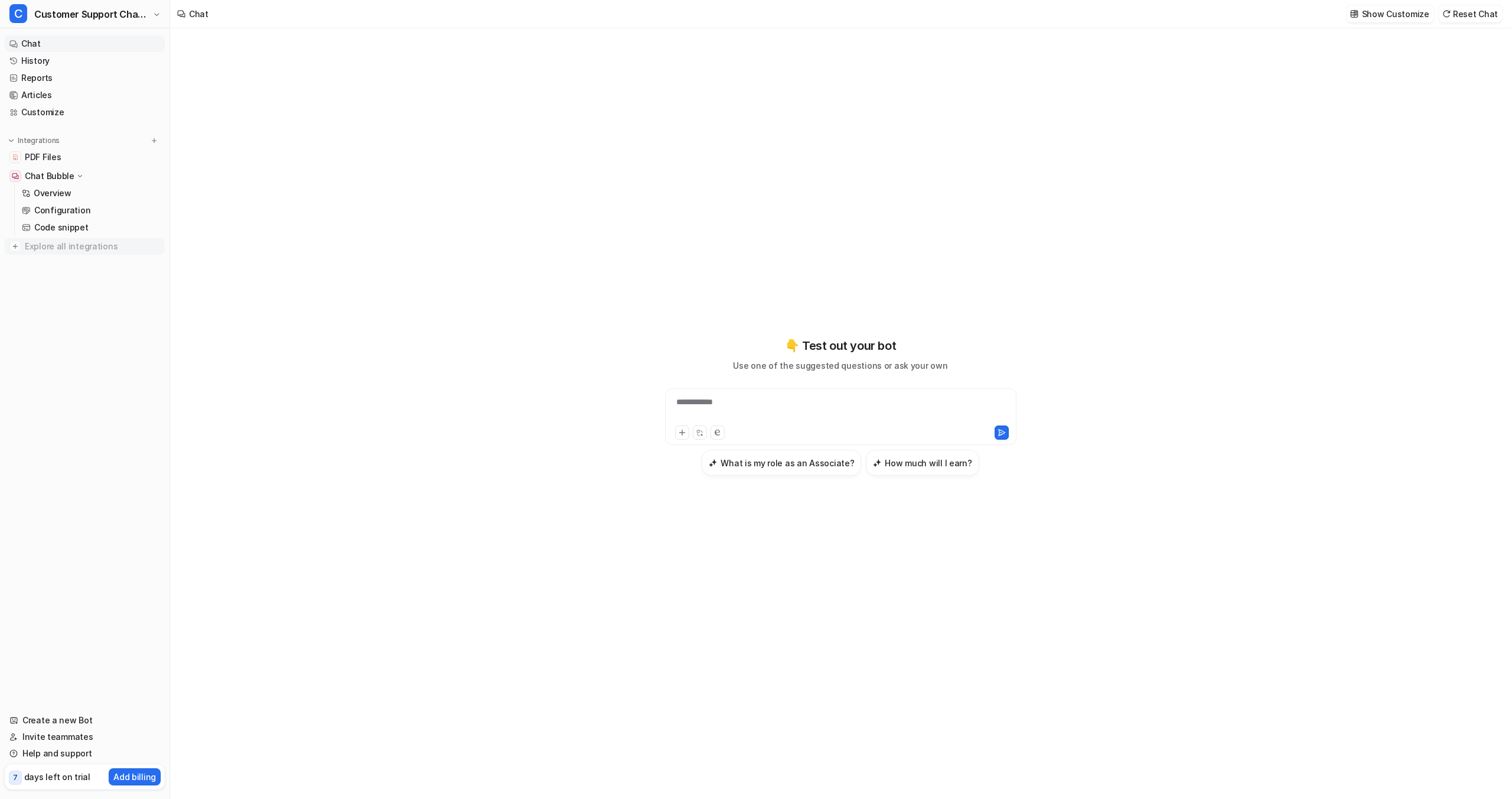
click at [69, 242] on span "Explore all integrations" at bounding box center [93, 246] width 136 height 19
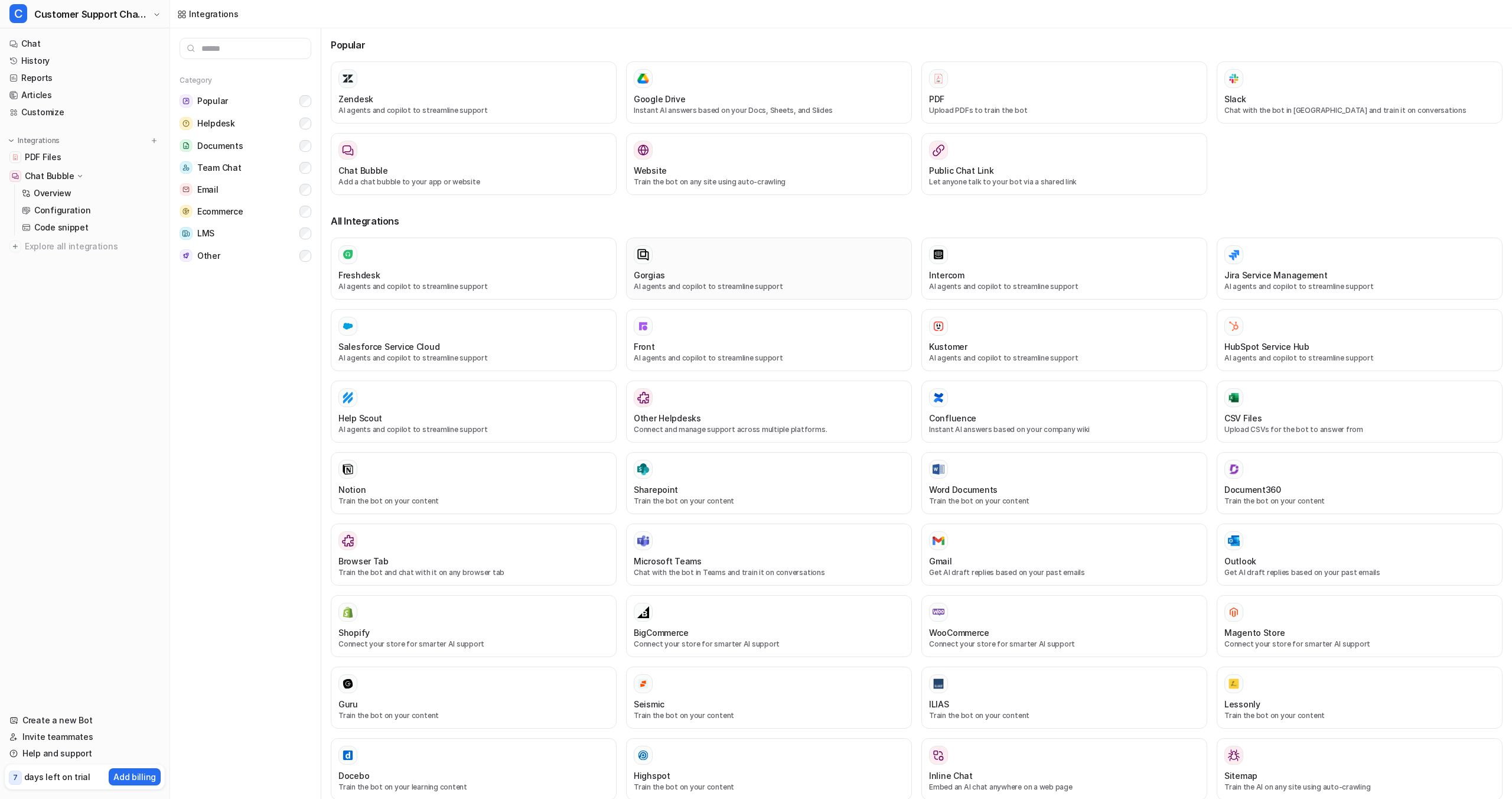
click at [799, 264] on div at bounding box center [769, 254] width 270 height 19
